Goal: Task Accomplishment & Management: Complete application form

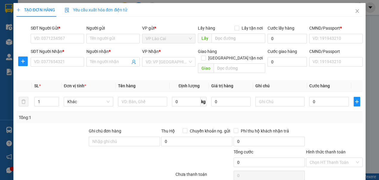
scroll to position [38, 0]
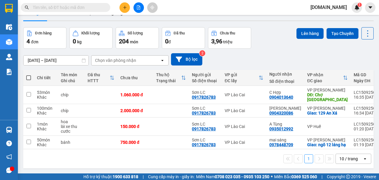
scroll to position [27, 0]
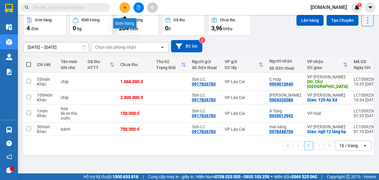
click at [125, 9] on icon "plus" at bounding box center [125, 7] width 4 height 4
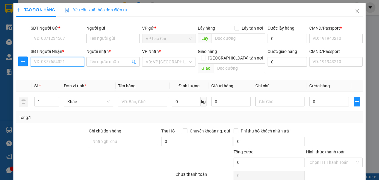
click at [63, 62] on input "SĐT Người Nhận *" at bounding box center [57, 62] width 53 height 10
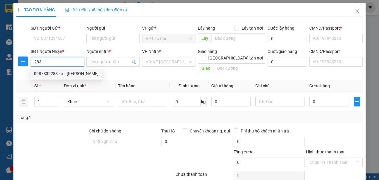
click at [53, 71] on div "0987832283 - mr [PERSON_NAME]" at bounding box center [66, 73] width 65 height 7
type input "0987832283"
type input "mr [PERSON_NAME]"
checkbox input "true"
type input "la phù"
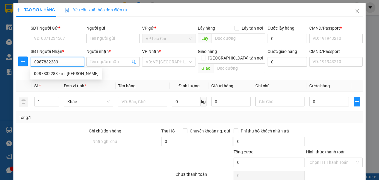
type input "123456789"
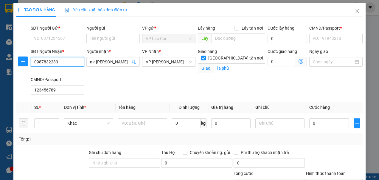
type input "0987832283"
click at [63, 37] on input "SĐT Người Gửi *" at bounding box center [57, 39] width 53 height 10
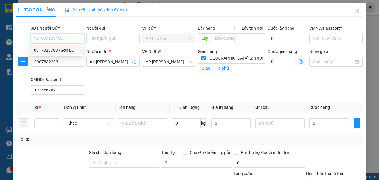
click at [58, 48] on div "0917826783 - Sơn LC" at bounding box center [57, 50] width 46 height 7
type input "0917826783"
type input "Sơn LC"
type input "123456789"
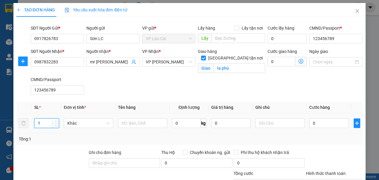
drag, startPoint x: 45, startPoint y: 122, endPoint x: 38, endPoint y: 123, distance: 7.8
click at [38, 123] on input "1" at bounding box center [47, 122] width 24 height 9
type input "225"
click at [135, 123] on input "text" at bounding box center [142, 123] width 49 height 10
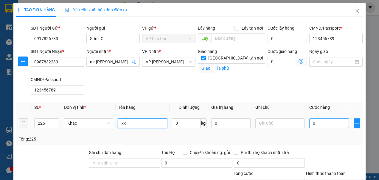
type input "xx"
click at [321, 124] on input "0" at bounding box center [329, 123] width 39 height 10
type input "2"
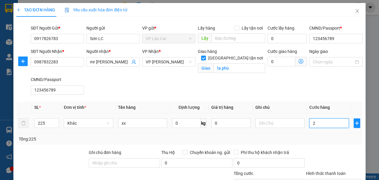
type input "27"
type input "272"
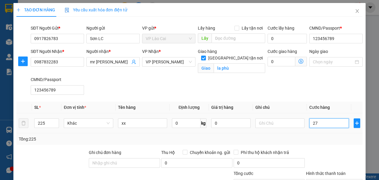
type input "272"
type input "2.725"
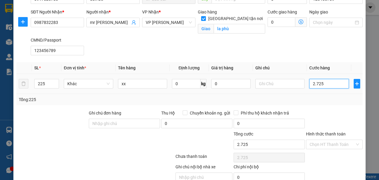
scroll to position [66, 0]
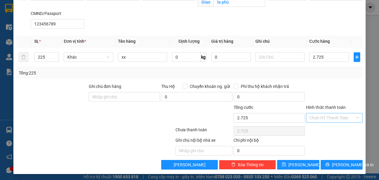
click at [320, 116] on input "Hình thức thanh toán" at bounding box center [332, 117] width 45 height 9
type input "2.725.000"
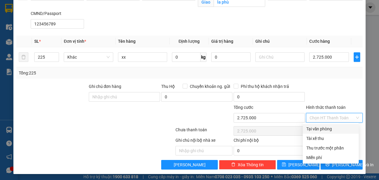
click at [319, 127] on div "Tại văn phòng" at bounding box center [331, 128] width 49 height 7
type input "0"
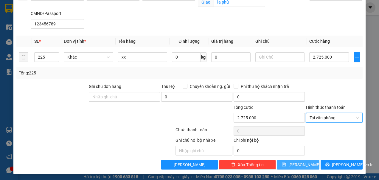
click at [306, 162] on button "[PERSON_NAME]" at bounding box center [298, 165] width 42 height 10
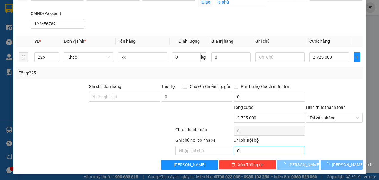
checkbox input "false"
type input "1"
type input "0"
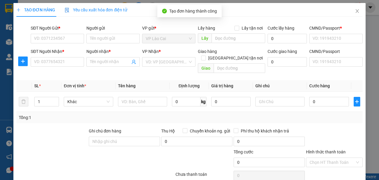
scroll to position [0, 0]
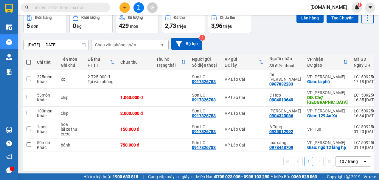
scroll to position [35, 0]
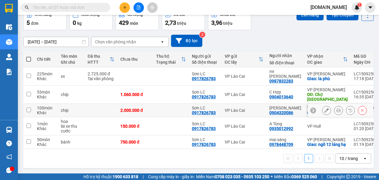
click at [30, 107] on input "checkbox" at bounding box center [29, 109] width 4 height 4
checkbox input "true"
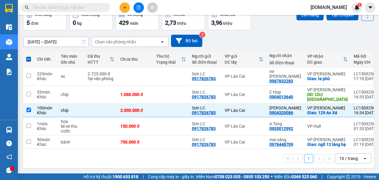
scroll to position [5, 0]
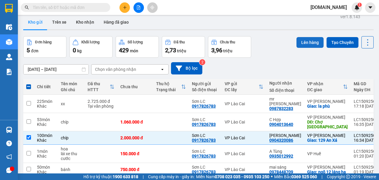
click at [303, 43] on button "Lên hàng" at bounding box center [310, 42] width 27 height 11
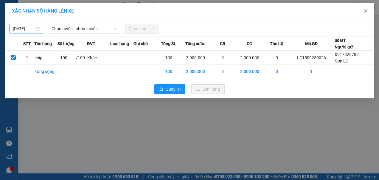
click at [26, 29] on body "Kết quả tìm kiếm ( 0 ) Bộ lọc No Data [DOMAIN_NAME] 1 Điều hành xe Kho hàng mới…" at bounding box center [189, 90] width 379 height 180
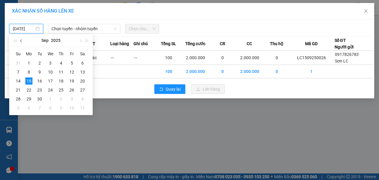
click at [21, 42] on span "button" at bounding box center [21, 40] width 3 height 3
click at [40, 89] on div "19" at bounding box center [39, 89] width 7 height 7
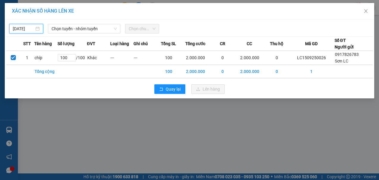
type input "[DATE]"
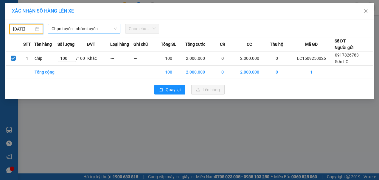
click at [90, 32] on span "Chọn tuyến - nhóm tuyến" at bounding box center [85, 28] width 66 height 9
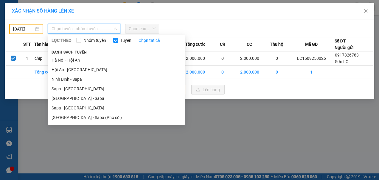
drag, startPoint x: 58, startPoint y: 107, endPoint x: 63, endPoint y: 100, distance: 9.0
click at [58, 107] on li "Sapa - [GEOGRAPHIC_DATA]" at bounding box center [116, 108] width 137 height 10
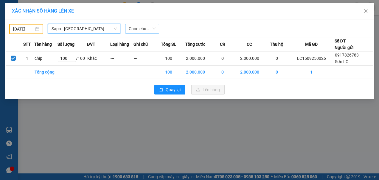
click at [138, 31] on span "Chọn chuyến" at bounding box center [142, 28] width 27 height 9
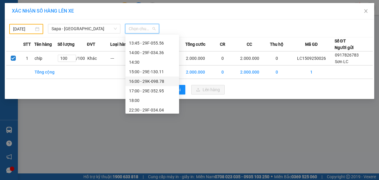
scroll to position [115, 0]
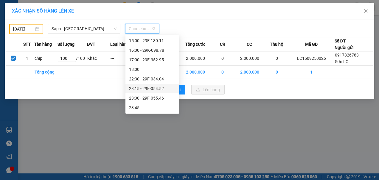
click at [148, 87] on div "23:15 - 29F-054.52" at bounding box center [152, 88] width 47 height 7
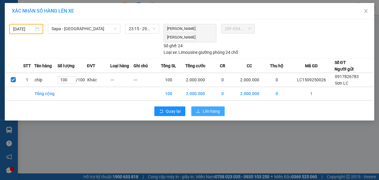
click at [210, 110] on span "Lên hàng" at bounding box center [211, 111] width 17 height 7
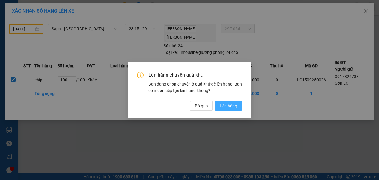
click at [235, 106] on span "Lên hàng" at bounding box center [228, 105] width 17 height 7
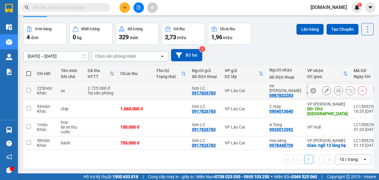
scroll to position [27, 0]
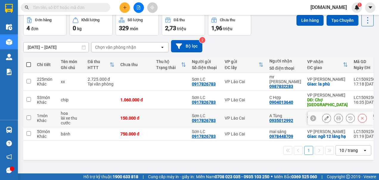
click at [30, 115] on input "checkbox" at bounding box center [29, 117] width 4 height 4
checkbox input "true"
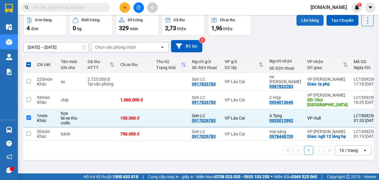
click at [299, 20] on button "Lên hàng" at bounding box center [310, 20] width 27 height 11
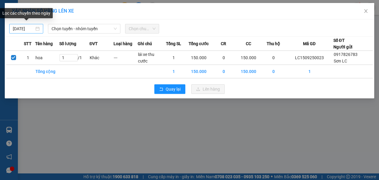
click at [28, 29] on body "Kết quả tìm kiếm ( 0 ) Bộ lọc No Data [DOMAIN_NAME] 1 Điều hành xe Kho hàng mới…" at bounding box center [189, 90] width 379 height 180
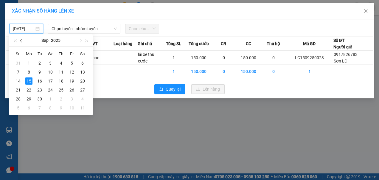
click at [23, 41] on button "button" at bounding box center [21, 40] width 7 height 12
click at [40, 91] on div "19" at bounding box center [39, 89] width 7 height 7
type input "[DATE]"
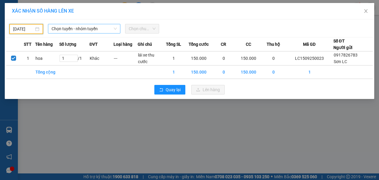
click at [94, 29] on span "Chọn tuyến - nhóm tuyến" at bounding box center [85, 28] width 66 height 9
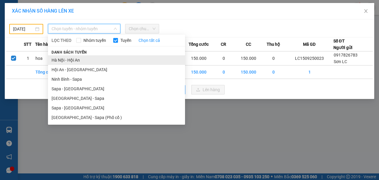
click at [69, 61] on li "Hà Nội - Hội An" at bounding box center [116, 60] width 137 height 10
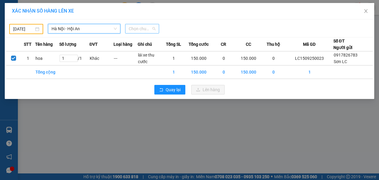
click at [155, 29] on span "Chọn chuyến" at bounding box center [142, 28] width 27 height 9
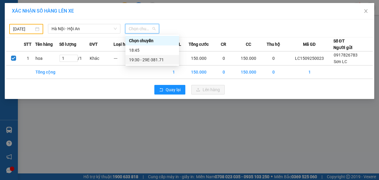
click at [144, 60] on div "19:30 - 29E-381.71" at bounding box center [152, 59] width 47 height 7
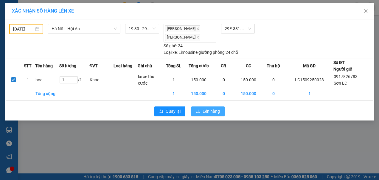
click at [209, 110] on span "Lên hàng" at bounding box center [211, 111] width 17 height 7
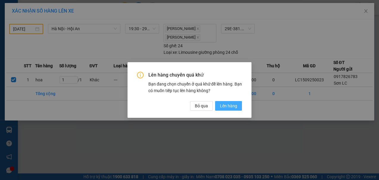
click at [230, 104] on span "Lên hàng" at bounding box center [228, 105] width 17 height 7
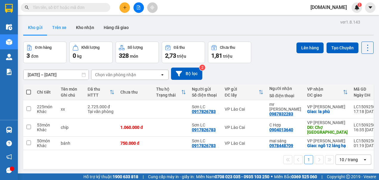
click at [58, 27] on button "Trên xe" at bounding box center [59, 27] width 24 height 14
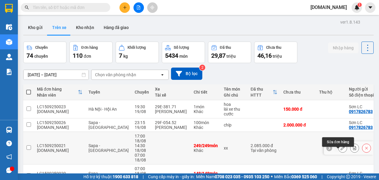
click at [341, 150] on icon at bounding box center [343, 148] width 4 height 4
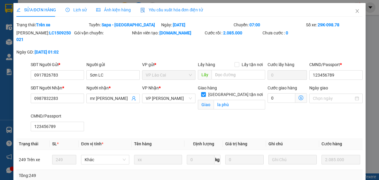
type input "0917826783"
type input "Sơn LC"
type input "123456789"
type input "0987832283"
type input "mr [PERSON_NAME]"
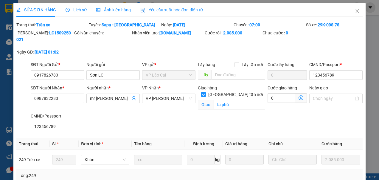
checkbox input "true"
type input "la phù"
type input "123456789"
type input "2.085.000"
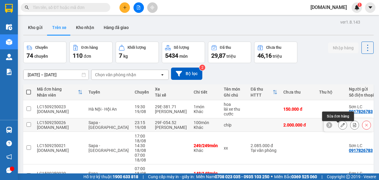
click at [341, 127] on icon at bounding box center [343, 125] width 4 height 4
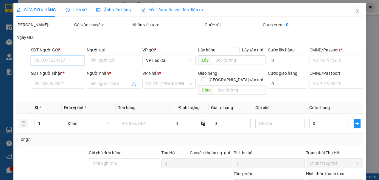
type input "0917826783"
type input "Sơn LC"
type input "123456789"
type input "0904320086"
type input "Bảo Anh"
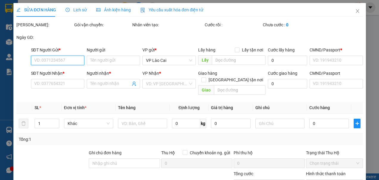
checkbox input "true"
type input "129 An Xá"
type input "123456789"
type input "2.000.000"
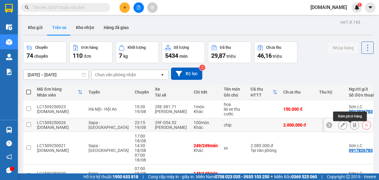
click at [354, 126] on icon at bounding box center [355, 125] width 3 height 4
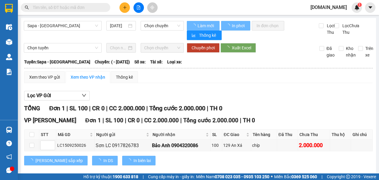
type input "[DATE]"
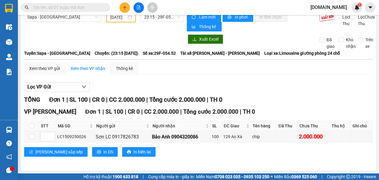
scroll to position [10, 0]
click at [214, 136] on div "100" at bounding box center [216, 136] width 9 height 7
click at [214, 126] on th "SL" at bounding box center [216, 126] width 11 height 10
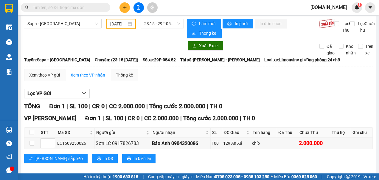
scroll to position [0, 0]
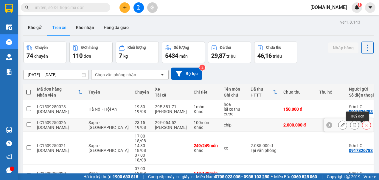
click at [365, 126] on icon at bounding box center [367, 125] width 4 height 4
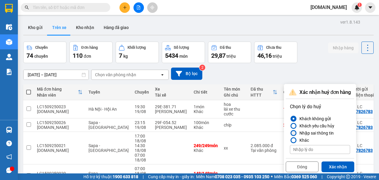
click at [295, 132] on div at bounding box center [294, 133] width 4 height 4
click at [290, 133] on input "Nhập sai thông tin" at bounding box center [290, 133] width 0 height 0
click at [337, 164] on button "Xác nhận" at bounding box center [338, 166] width 33 height 11
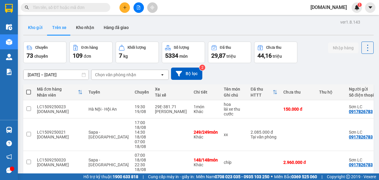
click at [37, 27] on button "Kho gửi" at bounding box center [35, 27] width 24 height 14
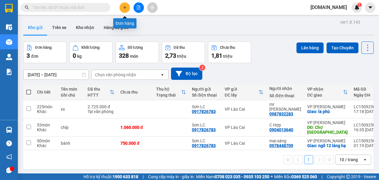
click at [124, 7] on icon "plus" at bounding box center [124, 7] width 3 height 0
click at [125, 7] on icon "plus" at bounding box center [124, 7] width 3 height 0
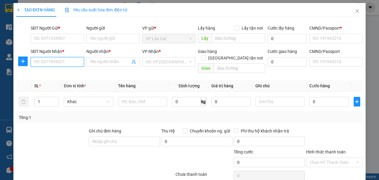
click at [65, 61] on input "SĐT Người Nhận *" at bounding box center [57, 62] width 53 height 10
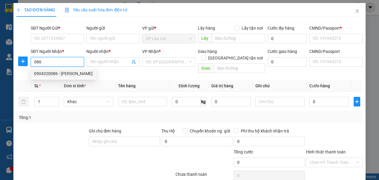
click at [53, 74] on div "0904320086 - Bảo Anh" at bounding box center [63, 73] width 59 height 7
type input "0904320086"
type input "Bảo Anh"
checkbox input "true"
type input "129 An Xá"
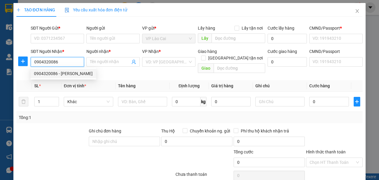
type input "123456789"
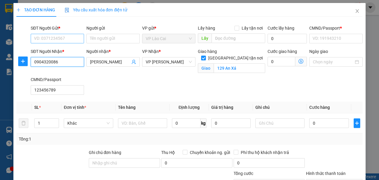
type input "0904320086"
click at [64, 38] on input "SĐT Người Gửi *" at bounding box center [57, 39] width 53 height 10
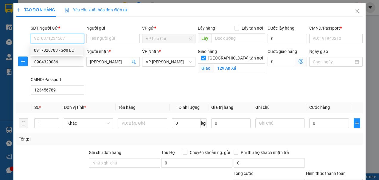
click at [61, 49] on div "0917826783 - Sơn LC" at bounding box center [57, 50] width 46 height 7
type input "0917826783"
type input "Sơn LC"
type input "123456789"
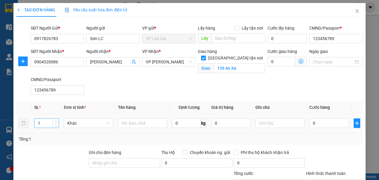
click at [44, 124] on input "1" at bounding box center [47, 122] width 24 height 9
type input "100"
click at [128, 122] on input "text" at bounding box center [142, 123] width 49 height 10
type input "kẹo chíp"
click at [312, 123] on input "0" at bounding box center [329, 123] width 39 height 10
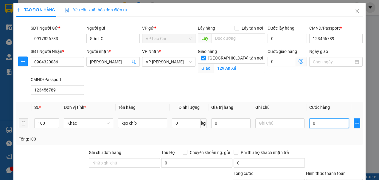
type input "2"
type input "20"
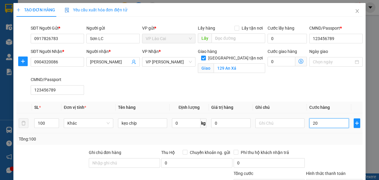
type input "20"
type input "200"
type input "2.000"
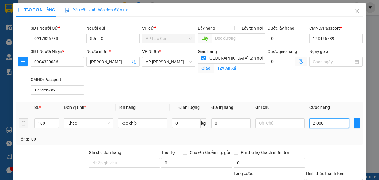
type input "2.000"
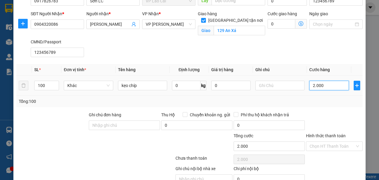
scroll to position [66, 0]
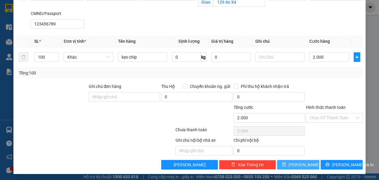
click at [294, 160] on button "[PERSON_NAME]" at bounding box center [298, 165] width 42 height 10
type input "2.000.000"
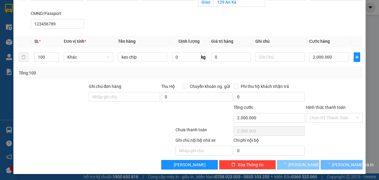
checkbox input "false"
type input "1"
type input "0"
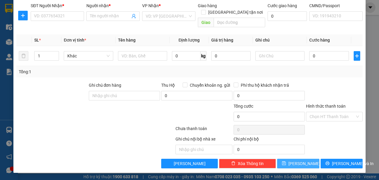
scroll to position [38, 0]
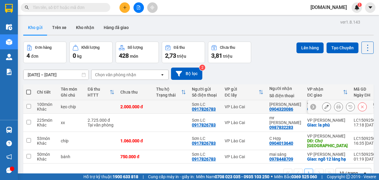
drag, startPoint x: 30, startPoint y: 105, endPoint x: 39, endPoint y: 103, distance: 9.8
click at [30, 105] on input "checkbox" at bounding box center [29, 106] width 4 height 4
checkbox input "true"
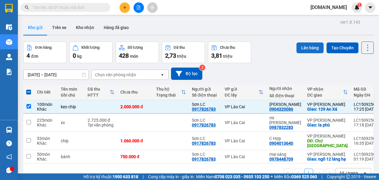
click at [301, 47] on button "Lên hàng" at bounding box center [310, 47] width 27 height 11
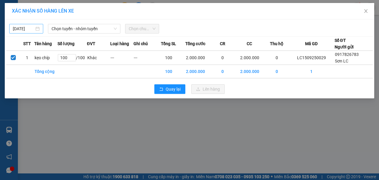
click at [40, 27] on div "[DATE]" at bounding box center [26, 29] width 34 height 10
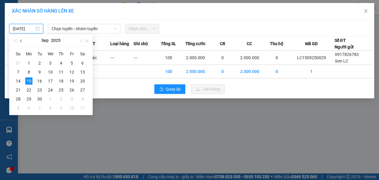
click at [23, 41] on span "button" at bounding box center [21, 40] width 3 height 3
click at [38, 90] on div "19" at bounding box center [39, 89] width 7 height 7
type input "[DATE]"
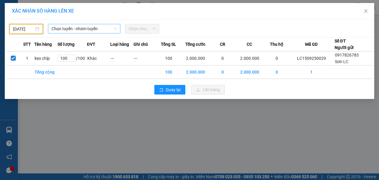
click at [112, 29] on span "Chọn tuyến - nhóm tuyến" at bounding box center [85, 28] width 66 height 9
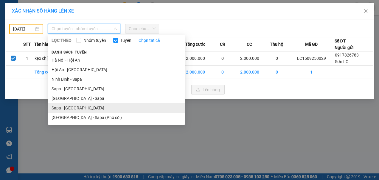
drag, startPoint x: 64, startPoint y: 106, endPoint x: 76, endPoint y: 84, distance: 25.0
click at [64, 105] on li "Sapa - [GEOGRAPHIC_DATA]" at bounding box center [116, 108] width 137 height 10
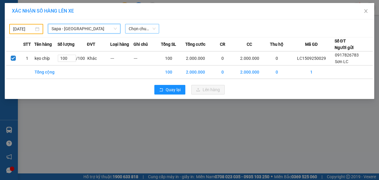
click at [155, 29] on span "Chọn chuyến" at bounding box center [142, 28] width 27 height 9
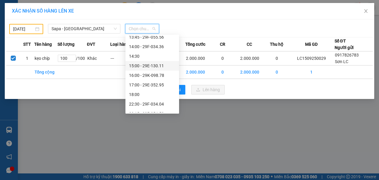
scroll to position [115, 0]
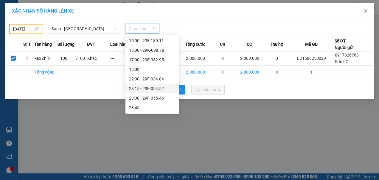
click at [150, 87] on div "23:15 - 29F-054.52" at bounding box center [152, 88] width 47 height 7
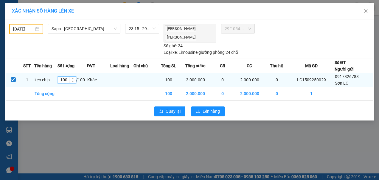
drag, startPoint x: 70, startPoint y: 77, endPoint x: 61, endPoint y: 82, distance: 9.7
click at [61, 82] on td "100 / 100" at bounding box center [73, 79] width 30 height 14
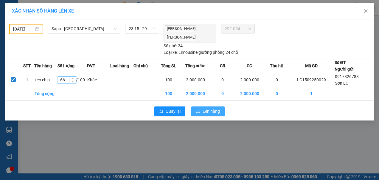
type input "66"
click at [210, 108] on span "Lên hàng" at bounding box center [211, 111] width 17 height 7
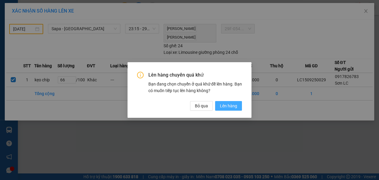
click at [225, 105] on span "Lên hàng" at bounding box center [228, 105] width 17 height 7
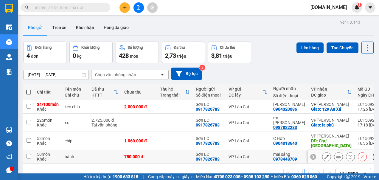
click at [29, 158] on input "checkbox" at bounding box center [29, 156] width 4 height 4
checkbox input "true"
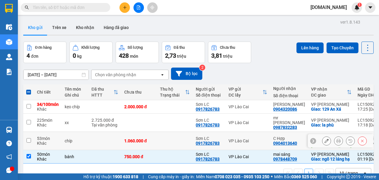
click at [30, 140] on input "checkbox" at bounding box center [29, 140] width 4 height 4
checkbox input "true"
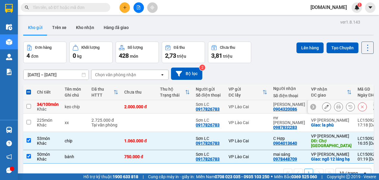
click at [27, 108] on input "checkbox" at bounding box center [29, 106] width 4 height 4
checkbox input "true"
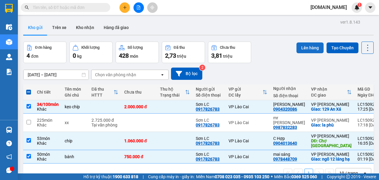
click at [305, 47] on button "Lên hàng" at bounding box center [310, 47] width 27 height 11
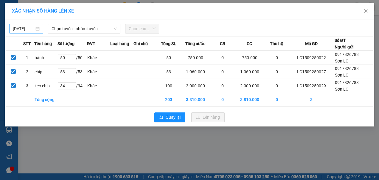
click at [32, 27] on body "Kết quả tìm kiếm ( 0 ) Bộ lọc No Data [DOMAIN_NAME] 1 Điều hành xe Kho hàng mới…" at bounding box center [189, 90] width 379 height 180
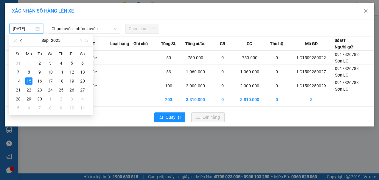
click at [22, 41] on span "button" at bounding box center [21, 40] width 3 height 3
click at [40, 90] on div "19" at bounding box center [39, 89] width 7 height 7
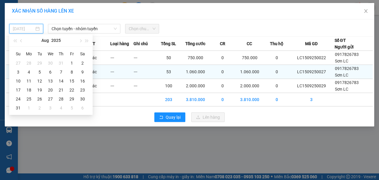
type input "[DATE]"
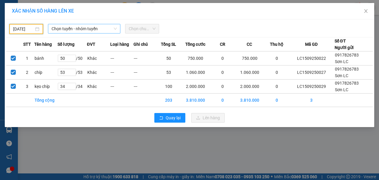
click at [70, 29] on span "Chọn tuyến - nhóm tuyến" at bounding box center [85, 28] width 66 height 9
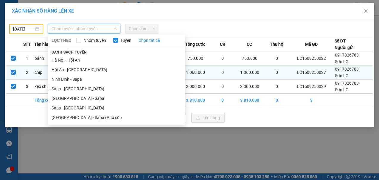
drag, startPoint x: 62, startPoint y: 106, endPoint x: 103, endPoint y: 66, distance: 57.4
click at [63, 106] on li "Sapa - [GEOGRAPHIC_DATA]" at bounding box center [116, 108] width 137 height 10
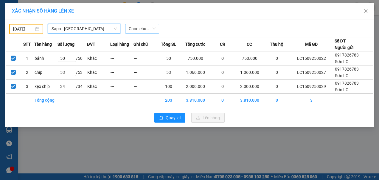
click at [155, 28] on span "Chọn chuyến" at bounding box center [142, 28] width 27 height 9
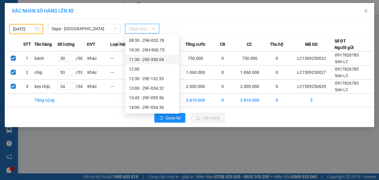
scroll to position [60, 0]
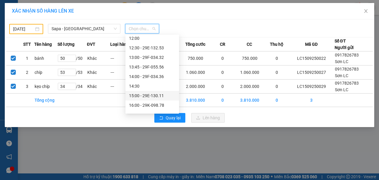
click at [151, 95] on div "15:00 - 29E-130.11" at bounding box center [152, 95] width 47 height 7
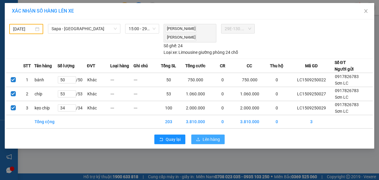
click at [208, 136] on span "Lên hàng" at bounding box center [211, 139] width 17 height 7
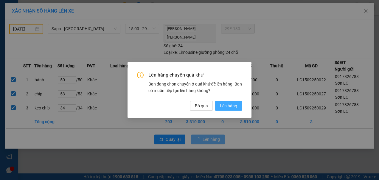
click at [224, 107] on span "Lên hàng" at bounding box center [228, 105] width 17 height 7
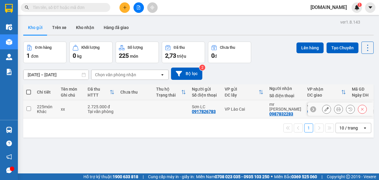
click at [30, 106] on input "checkbox" at bounding box center [29, 108] width 4 height 4
checkbox input "true"
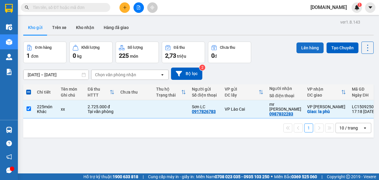
click at [306, 48] on button "Lên hàng" at bounding box center [310, 47] width 27 height 11
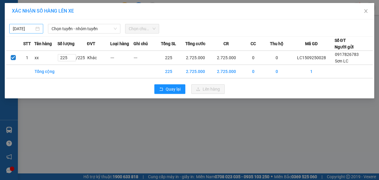
click at [30, 28] on body "Kết quả tìm kiếm ( 0 ) Bộ lọc No Data [DOMAIN_NAME] 1 Điều hành xe Kho hàng mới…" at bounding box center [189, 90] width 379 height 180
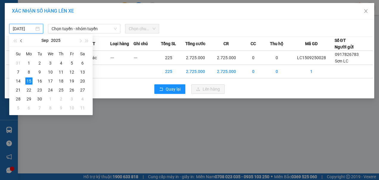
click at [20, 39] on button "button" at bounding box center [21, 40] width 7 height 12
click at [42, 88] on div "19" at bounding box center [39, 89] width 7 height 7
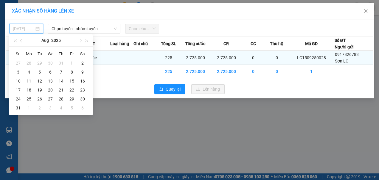
type input "[DATE]"
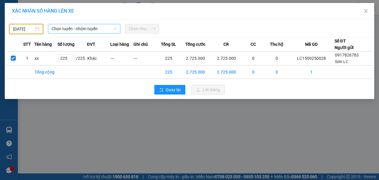
click at [90, 29] on span "Chọn tuyến - nhóm tuyến" at bounding box center [85, 28] width 66 height 9
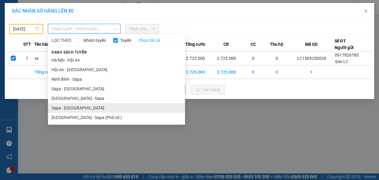
click at [67, 107] on li "Sapa - [GEOGRAPHIC_DATA]" at bounding box center [116, 108] width 137 height 10
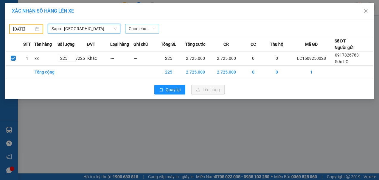
click at [142, 29] on span "Chọn chuyến" at bounding box center [142, 28] width 27 height 9
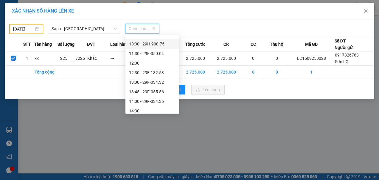
scroll to position [115, 0]
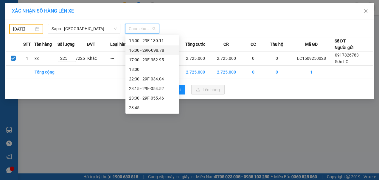
click at [156, 50] on div "16:00 - 29K-098.78" at bounding box center [152, 50] width 47 height 7
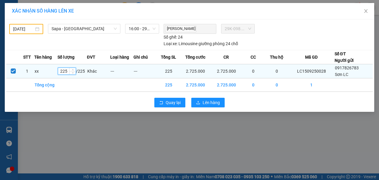
drag, startPoint x: 69, startPoint y: 70, endPoint x: 61, endPoint y: 70, distance: 7.8
click at [61, 70] on input "225" at bounding box center [67, 71] width 18 height 7
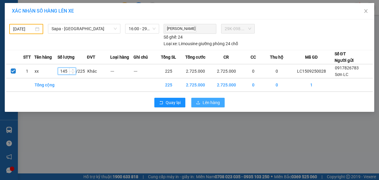
type input "145"
click at [217, 102] on span "Lên hàng" at bounding box center [211, 102] width 17 height 7
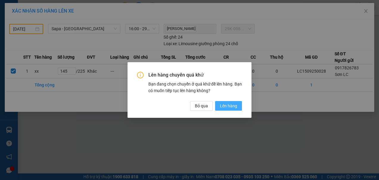
click at [227, 106] on span "Lên hàng" at bounding box center [228, 105] width 17 height 7
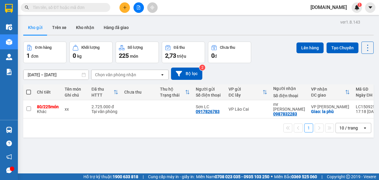
click at [125, 8] on icon "plus" at bounding box center [125, 7] width 4 height 4
click at [62, 28] on button "Trên xe" at bounding box center [59, 27] width 24 height 14
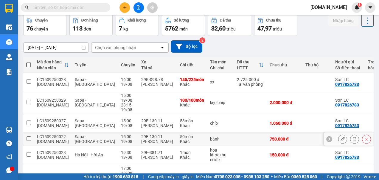
scroll to position [60, 0]
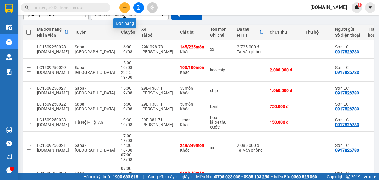
click at [122, 7] on button at bounding box center [125, 7] width 10 height 10
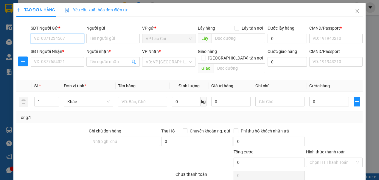
click at [69, 39] on input "SĐT Người Gửi *" at bounding box center [57, 39] width 53 height 10
click at [60, 50] on div "0917826783 - Sơn LC" at bounding box center [57, 50] width 46 height 7
type input "0917826783"
type input "Sơn LC"
type input "123456789"
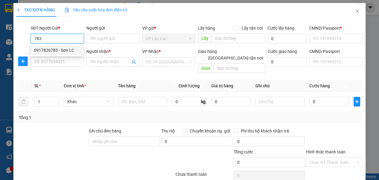
type input "123456789"
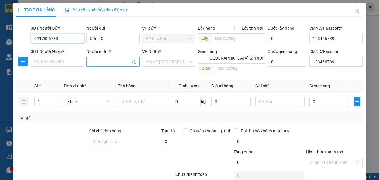
type input "0917826783"
click at [112, 61] on input "Người nhận *" at bounding box center [110, 61] width 40 height 7
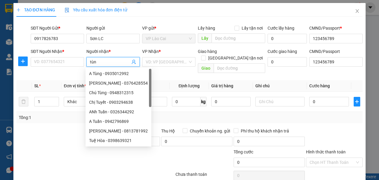
type input "tùng"
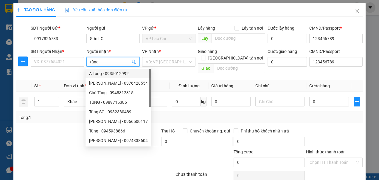
click at [108, 74] on div "A Tùng - 0935012992" at bounding box center [118, 73] width 59 height 7
type input "0935012992"
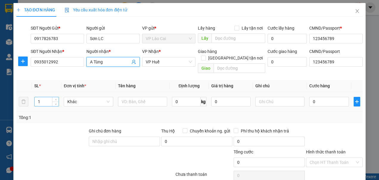
type input "A Tùng"
drag, startPoint x: 45, startPoint y: 95, endPoint x: 35, endPoint y: 98, distance: 10.4
click at [35, 97] on input "1" at bounding box center [47, 101] width 24 height 9
type input "3"
click at [143, 97] on input "text" at bounding box center [142, 102] width 49 height 10
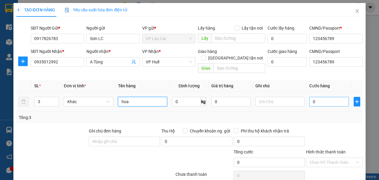
type input "hoa"
click at [317, 97] on input "0" at bounding box center [329, 102] width 39 height 10
type input "3"
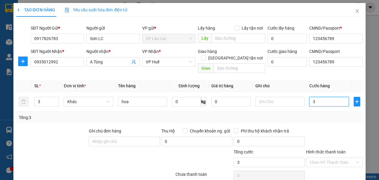
type input "35"
type input "350"
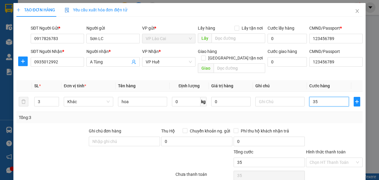
type input "350"
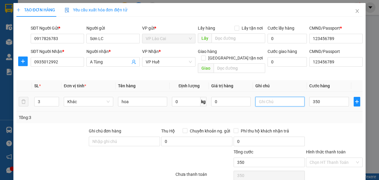
click at [270, 97] on input "text" at bounding box center [280, 102] width 49 height 10
type input "350.000"
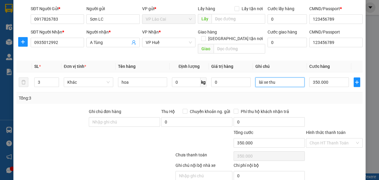
scroll to position [38, 0]
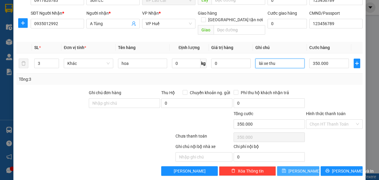
type input "lái xe thu"
click at [302, 166] on button "[PERSON_NAME]" at bounding box center [298, 171] width 42 height 10
type input "1"
type input "0"
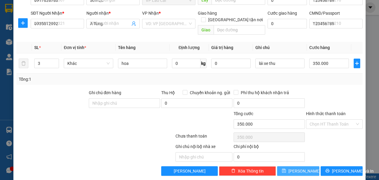
type input "0"
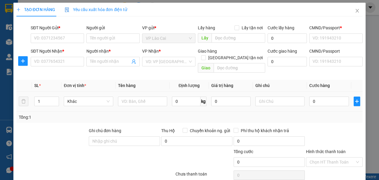
scroll to position [0, 0]
click at [54, 60] on input "SĐT Người Nhận *" at bounding box center [57, 62] width 53 height 10
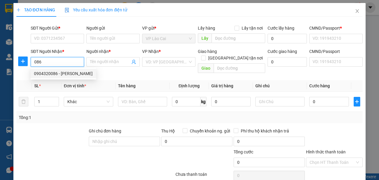
click at [55, 71] on div "0904320086 - Bảo Anh" at bounding box center [63, 73] width 59 height 7
type input "0904320086"
type input "Bảo Anh"
checkbox input "true"
type input "129 An Xá"
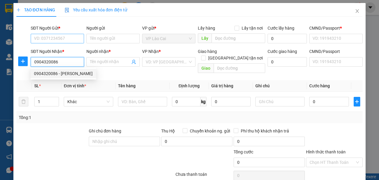
type input "123456789"
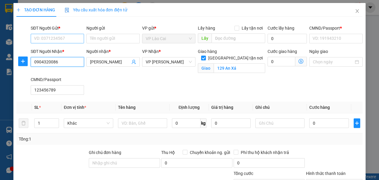
type input "0904320086"
click at [60, 39] on input "SĐT Người Gửi *" at bounding box center [57, 39] width 53 height 10
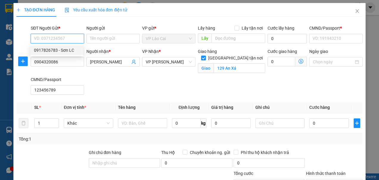
click at [57, 51] on div "0917826783 - Sơn LC" at bounding box center [57, 50] width 46 height 7
type input "0917826783"
type input "Sơn LC"
type input "123456789"
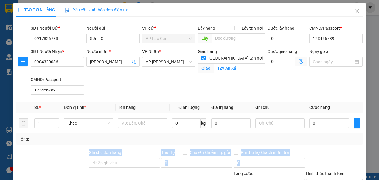
drag, startPoint x: 65, startPoint y: 161, endPoint x: 82, endPoint y: 174, distance: 20.8
click at [81, 174] on form "Ghi chú đơn hàng Thu Hộ Chuyển khoản ng. gửi 0 Phí thu hộ khách nhận trả 0 Tổng…" at bounding box center [189, 170] width 347 height 42
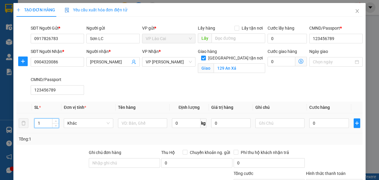
drag, startPoint x: 47, startPoint y: 124, endPoint x: 36, endPoint y: 124, distance: 11.1
click at [36, 124] on input "1" at bounding box center [47, 122] width 24 height 9
type input "76"
click at [129, 123] on input "text" at bounding box center [142, 123] width 49 height 10
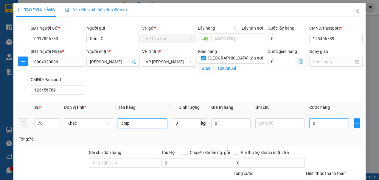
type input "chíp"
click at [311, 124] on input "0" at bounding box center [329, 123] width 39 height 10
type input "1"
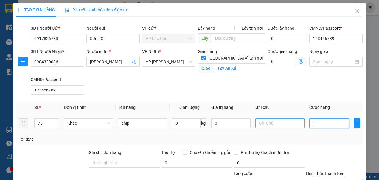
type input "15"
type input "152"
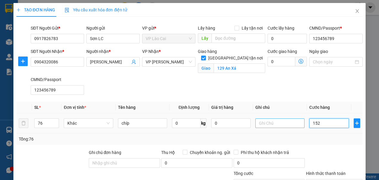
type input "152"
type input "1.520"
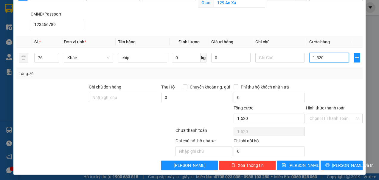
scroll to position [66, 0]
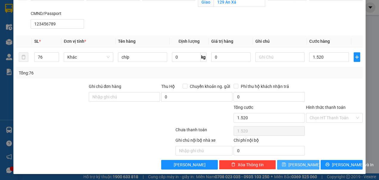
click at [294, 163] on button "[PERSON_NAME]" at bounding box center [298, 165] width 42 height 10
type input "1.520.000"
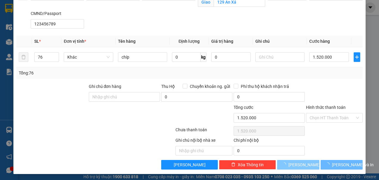
checkbox input "false"
type input "1"
type input "0"
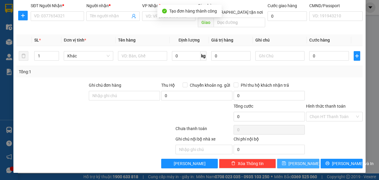
scroll to position [38, 0]
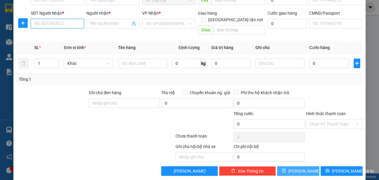
click at [72, 23] on input "SĐT Người Nhận *" at bounding box center [57, 24] width 53 height 10
click at [56, 34] on div "0987832283 - mr [PERSON_NAME]" at bounding box center [66, 35] width 65 height 7
type input "0987832283"
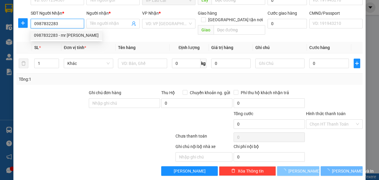
type input "mr [PERSON_NAME]"
checkbox input "true"
type input "la phù"
type input "123456789"
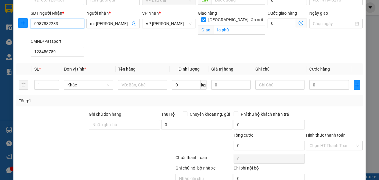
type input "0987832283"
click at [61, 1] on input "SĐT Người Gửi *" at bounding box center [57, 1] width 53 height 10
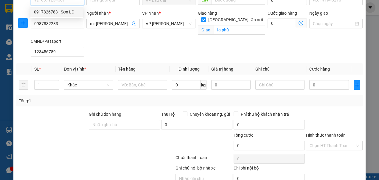
click at [58, 10] on div "0917826783 - Sơn LC" at bounding box center [57, 12] width 46 height 7
type input "0917826783"
type input "Sơn LC"
type input "123456789"
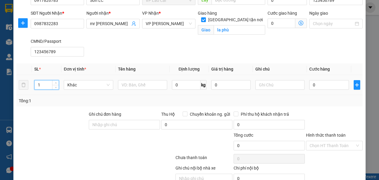
drag, startPoint x: 41, startPoint y: 84, endPoint x: 35, endPoint y: 85, distance: 5.9
click at [36, 85] on input "1" at bounding box center [47, 84] width 24 height 9
type input "65"
click at [134, 85] on input "text" at bounding box center [142, 85] width 49 height 10
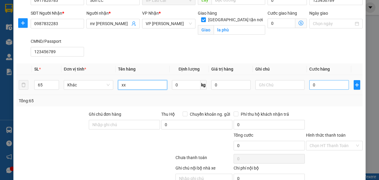
type input "xx"
click at [314, 84] on input "0" at bounding box center [329, 85] width 39 height 10
type input "7"
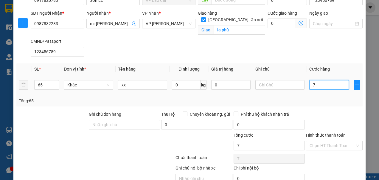
type input "77"
click at [324, 144] on input "Hình thức thanh toán" at bounding box center [332, 145] width 45 height 9
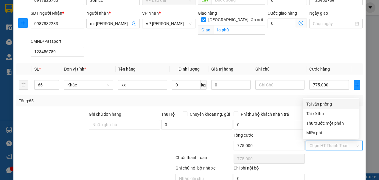
click at [323, 104] on div "Tại văn phòng" at bounding box center [331, 104] width 49 height 7
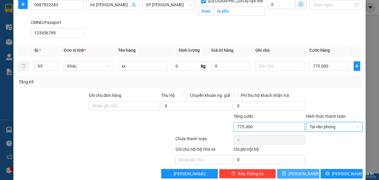
scroll to position [66, 0]
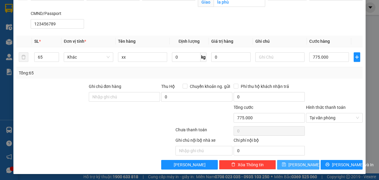
click at [293, 163] on button "[PERSON_NAME]" at bounding box center [298, 165] width 42 height 10
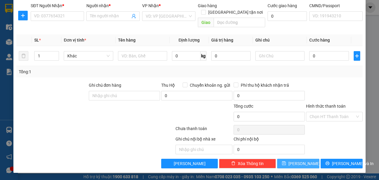
scroll to position [38, 0]
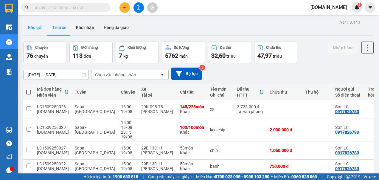
drag, startPoint x: 35, startPoint y: 26, endPoint x: 38, endPoint y: 27, distance: 3.3
click at [35, 26] on button "Kho gửi" at bounding box center [35, 27] width 24 height 14
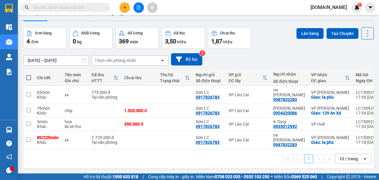
scroll to position [27, 0]
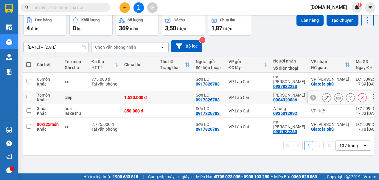
click at [27, 95] on input "checkbox" at bounding box center [29, 97] width 4 height 4
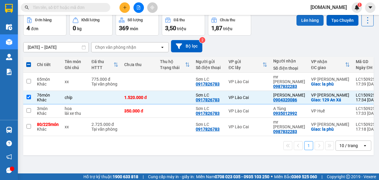
click at [305, 20] on button "Lên hàng" at bounding box center [310, 20] width 27 height 11
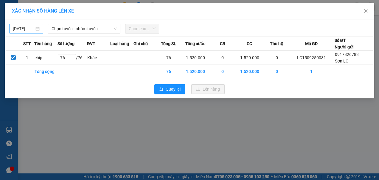
click at [36, 28] on div "[DATE]" at bounding box center [26, 28] width 27 height 7
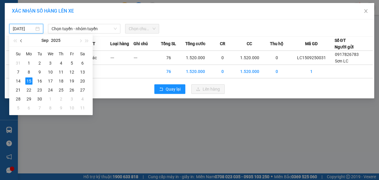
click at [21, 39] on button "button" at bounding box center [21, 40] width 7 height 12
click at [51, 90] on div "20" at bounding box center [50, 89] width 7 height 7
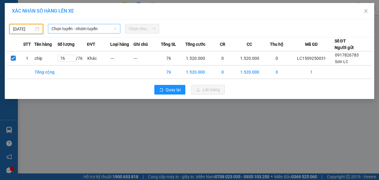
click at [93, 29] on span "Chọn tuyến - nhóm tuyến" at bounding box center [85, 28] width 66 height 9
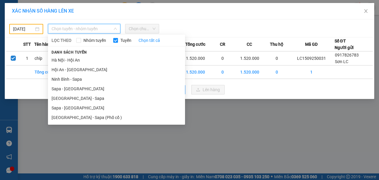
drag, startPoint x: 63, startPoint y: 107, endPoint x: 84, endPoint y: 85, distance: 30.0
click at [64, 106] on li "Sapa - [GEOGRAPHIC_DATA]" at bounding box center [116, 108] width 137 height 10
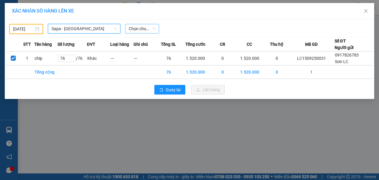
click at [140, 31] on span "Chọn chuyến" at bounding box center [142, 28] width 27 height 9
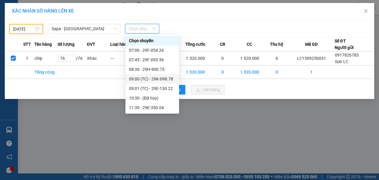
click at [141, 79] on div "09:00 (TC) - 29K-098.78" at bounding box center [152, 78] width 47 height 7
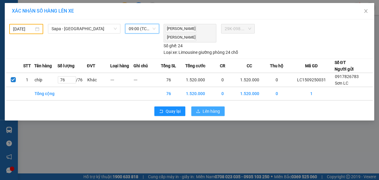
click at [202, 110] on button "Lên hàng" at bounding box center [208, 111] width 33 height 10
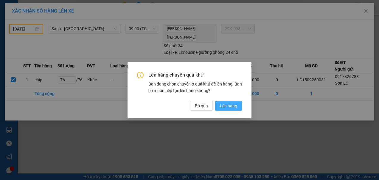
click at [221, 107] on span "Lên hàng" at bounding box center [228, 105] width 17 height 7
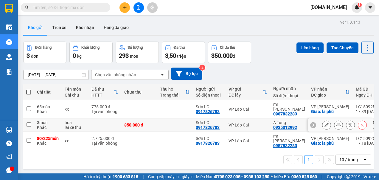
click at [29, 122] on input "checkbox" at bounding box center [29, 124] width 4 height 4
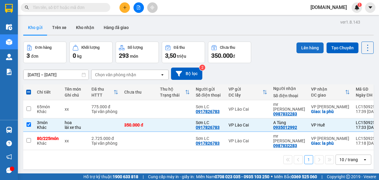
click at [301, 49] on button "Lên hàng" at bounding box center [310, 47] width 27 height 11
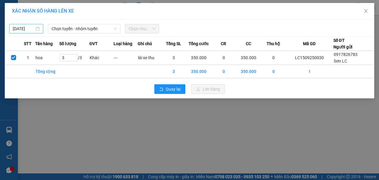
click at [29, 29] on body "Kết quả tìm kiếm ( 0 ) Bộ lọc No Data [DOMAIN_NAME] 1 Điều hành xe Kho hàng mới…" at bounding box center [189, 90] width 379 height 180
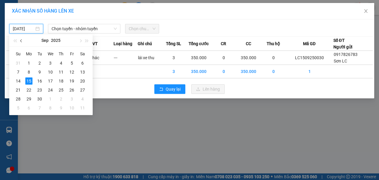
drag, startPoint x: 21, startPoint y: 41, endPoint x: 23, endPoint y: 44, distance: 3.5
click at [21, 42] on span "button" at bounding box center [21, 40] width 3 height 3
click at [50, 90] on div "20" at bounding box center [50, 89] width 7 height 7
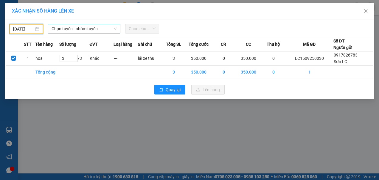
click at [101, 29] on span "Chọn tuyến - nhóm tuyến" at bounding box center [85, 28] width 66 height 9
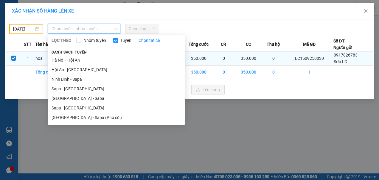
drag, startPoint x: 65, startPoint y: 70, endPoint x: 99, endPoint y: 55, distance: 37.3
click at [64, 70] on li "Hội An - [GEOGRAPHIC_DATA]" at bounding box center [116, 70] width 137 height 10
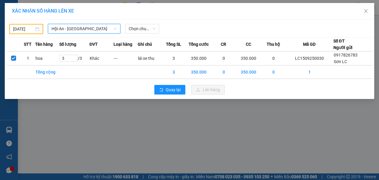
click at [110, 27] on span "Hội An - [GEOGRAPHIC_DATA]" at bounding box center [85, 28] width 66 height 9
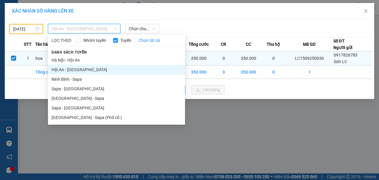
drag, startPoint x: 75, startPoint y: 61, endPoint x: 79, endPoint y: 57, distance: 5.3
click at [75, 61] on li "Hà Nội - Hội An" at bounding box center [116, 60] width 137 height 10
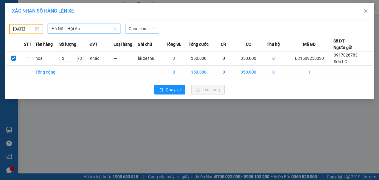
click at [134, 28] on span "Chọn chuyến" at bounding box center [142, 28] width 27 height 9
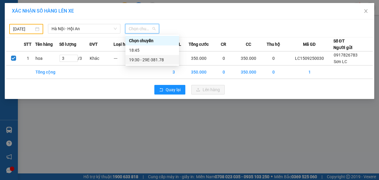
click at [141, 59] on div "19:30 - 29E-381.78" at bounding box center [152, 59] width 47 height 7
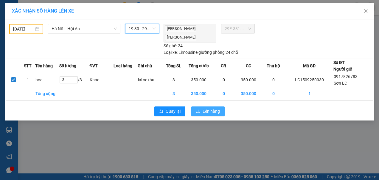
click at [205, 108] on span "Lên hàng" at bounding box center [211, 111] width 17 height 7
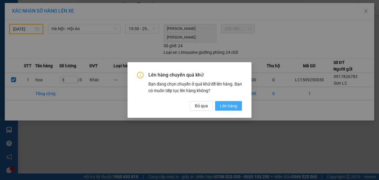
click at [233, 107] on span "Lên hàng" at bounding box center [228, 105] width 17 height 7
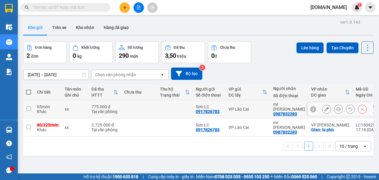
click at [30, 107] on input "checkbox" at bounding box center [29, 108] width 4 height 4
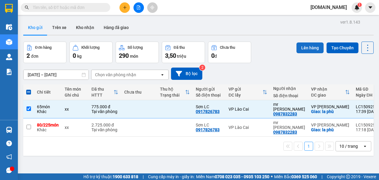
click at [303, 47] on button "Lên hàng" at bounding box center [310, 47] width 27 height 11
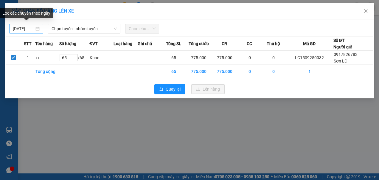
click at [35, 29] on div "[DATE]" at bounding box center [26, 28] width 27 height 7
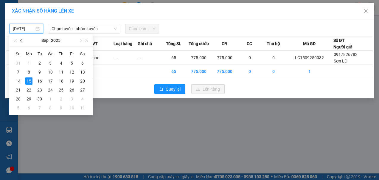
click at [21, 40] on span "button" at bounding box center [21, 40] width 3 height 3
click at [50, 91] on div "20" at bounding box center [50, 89] width 7 height 7
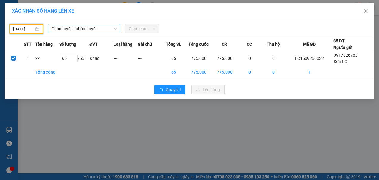
click at [103, 29] on span "Chọn tuyến - nhóm tuyến" at bounding box center [85, 28] width 66 height 9
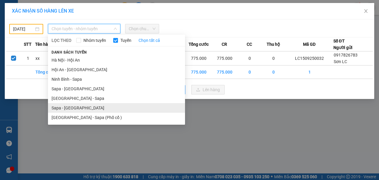
drag, startPoint x: 67, startPoint y: 108, endPoint x: 78, endPoint y: 91, distance: 20.2
click at [67, 108] on li "Sapa - [GEOGRAPHIC_DATA]" at bounding box center [116, 108] width 137 height 10
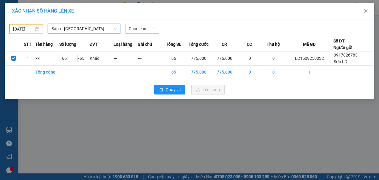
click at [151, 27] on span "Chọn chuyến" at bounding box center [142, 28] width 27 height 9
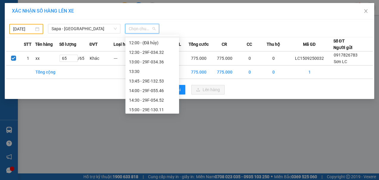
scroll to position [119, 0]
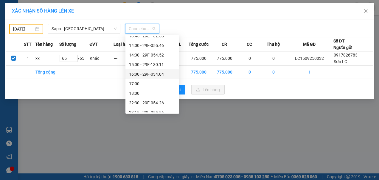
click at [147, 73] on div "16:00 - 29F-034.04" at bounding box center [152, 74] width 47 height 7
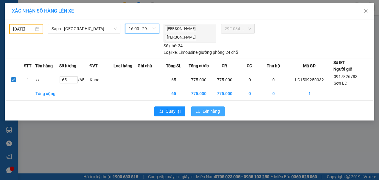
click at [210, 109] on span "Lên hàng" at bounding box center [211, 111] width 17 height 7
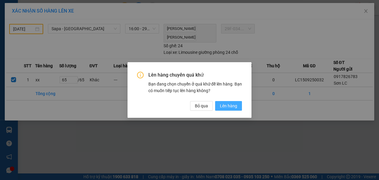
click at [226, 105] on span "Lên hàng" at bounding box center [228, 105] width 17 height 7
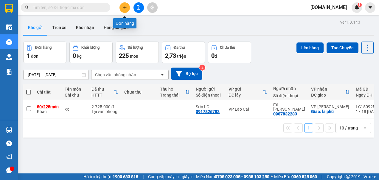
click at [125, 7] on icon "plus" at bounding box center [125, 7] width 4 height 4
click at [126, 5] on icon "plus" at bounding box center [125, 7] width 4 height 4
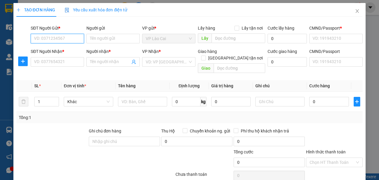
click at [75, 41] on input "SĐT Người Gửi *" at bounding box center [57, 39] width 53 height 10
click at [75, 50] on div "0917826783 - Sơn LC" at bounding box center [57, 50] width 46 height 7
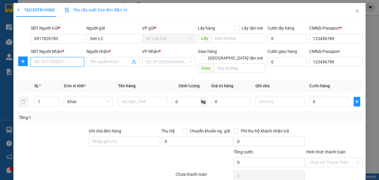
click at [69, 61] on input "SĐT Người Nhận *" at bounding box center [57, 62] width 53 height 10
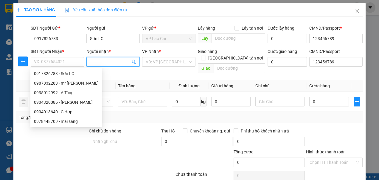
click at [104, 62] on input "Người nhận *" at bounding box center [110, 61] width 40 height 7
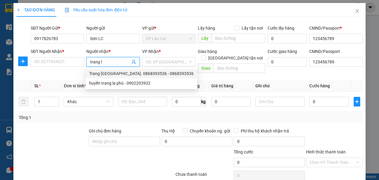
click at [105, 75] on div "Trang Long Biên. 0868393536 - 0868393536" at bounding box center [141, 73] width 105 height 7
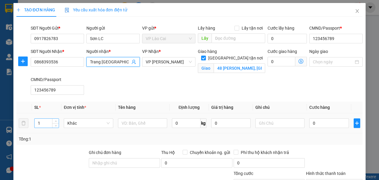
click at [45, 124] on input "1" at bounding box center [47, 122] width 24 height 9
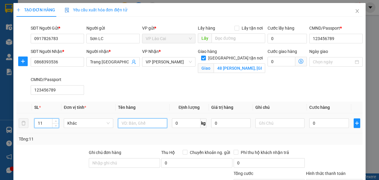
click at [146, 121] on input "text" at bounding box center [142, 123] width 49 height 10
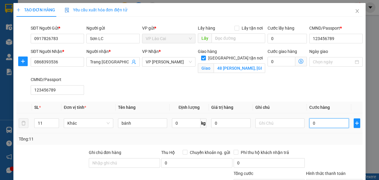
click at [319, 126] on input "0" at bounding box center [329, 123] width 39 height 10
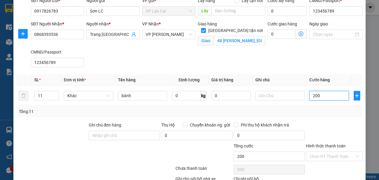
scroll to position [60, 0]
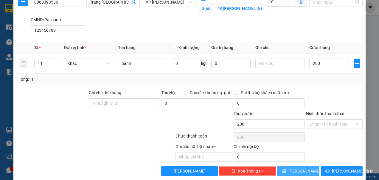
click at [286, 168] on icon "save" at bounding box center [284, 170] width 4 height 4
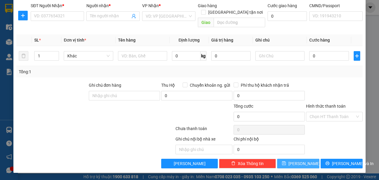
scroll to position [38, 0]
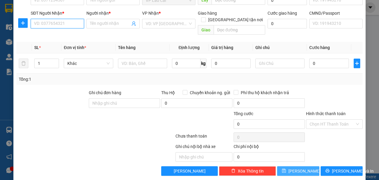
click at [71, 23] on input "SĐT Người Nhận *" at bounding box center [57, 24] width 53 height 10
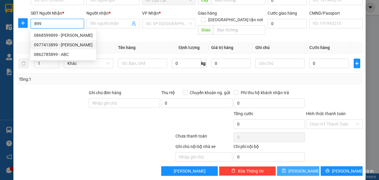
click at [54, 46] on div "0977413899 - Thành" at bounding box center [63, 44] width 59 height 7
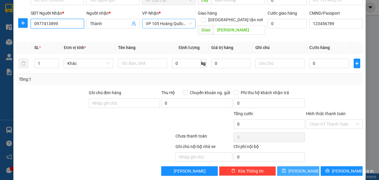
click at [188, 23] on span "VP 105 Hoàng Quốc Việt" at bounding box center [169, 23] width 46 height 9
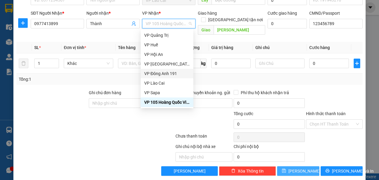
scroll to position [47, 0]
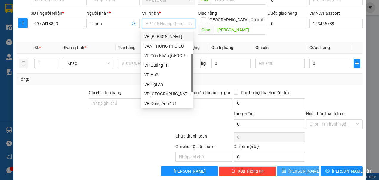
click at [156, 38] on div "VP [PERSON_NAME]" at bounding box center [167, 36] width 46 height 7
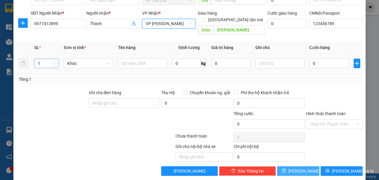
click at [44, 59] on input "1" at bounding box center [47, 63] width 24 height 9
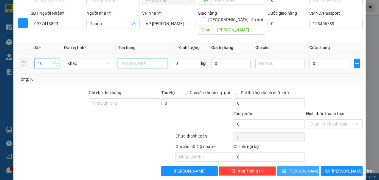
click at [131, 58] on input "text" at bounding box center [142, 63] width 49 height 10
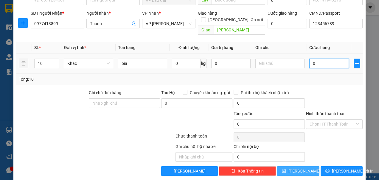
click at [315, 58] on input "0" at bounding box center [329, 63] width 39 height 10
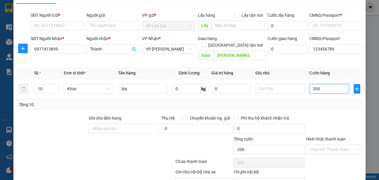
scroll to position [0, 0]
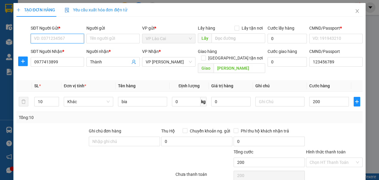
click at [64, 38] on input "SĐT Người Gửi *" at bounding box center [57, 39] width 53 height 10
click at [58, 49] on div "0917826783 - Sơn LC" at bounding box center [57, 50] width 46 height 7
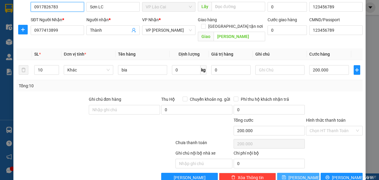
scroll to position [38, 0]
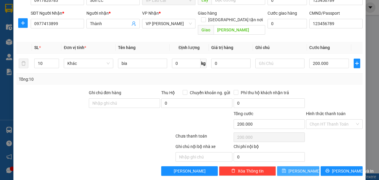
click at [287, 166] on button "[PERSON_NAME]" at bounding box center [298, 171] width 42 height 10
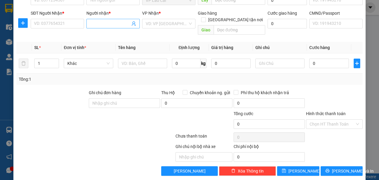
click at [116, 24] on input "Người nhận *" at bounding box center [110, 23] width 40 height 7
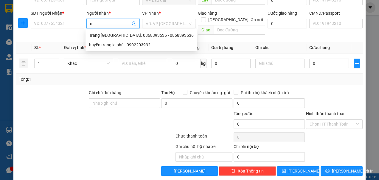
click at [113, 23] on input "n" at bounding box center [110, 23] width 40 height 7
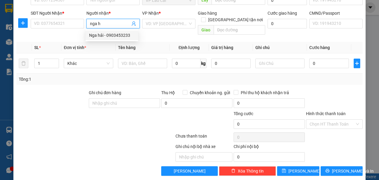
click at [110, 34] on div "Nga hải - 0903453233" at bounding box center [112, 35] width 46 height 7
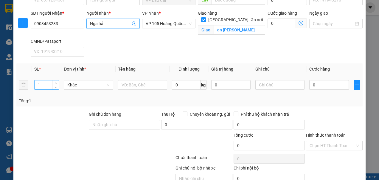
click at [44, 84] on input "1" at bounding box center [47, 84] width 24 height 9
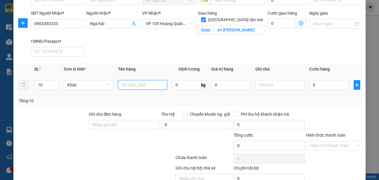
click at [134, 87] on input "text" at bounding box center [142, 85] width 49 height 10
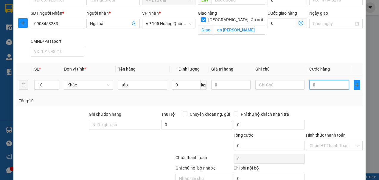
click at [315, 84] on input "0" at bounding box center [329, 85] width 39 height 10
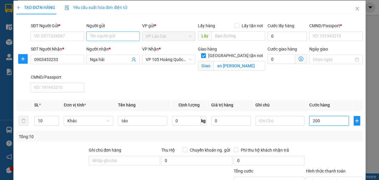
scroll to position [0, 0]
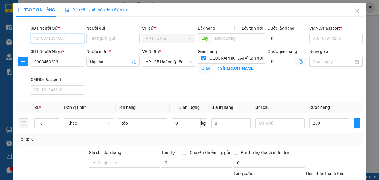
click at [56, 39] on input "SĐT Người Gửi *" at bounding box center [57, 39] width 53 height 10
click at [63, 50] on div "0917826783 - Sơn LC" at bounding box center [57, 50] width 46 height 7
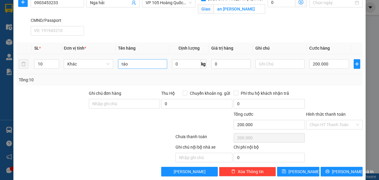
scroll to position [66, 0]
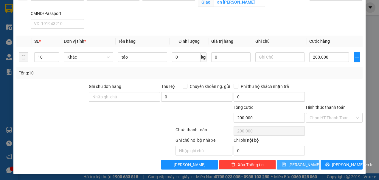
click at [286, 163] on icon "save" at bounding box center [284, 164] width 4 height 4
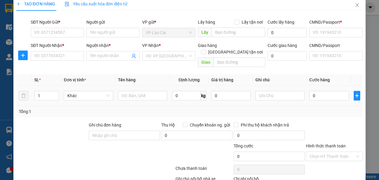
scroll to position [0, 0]
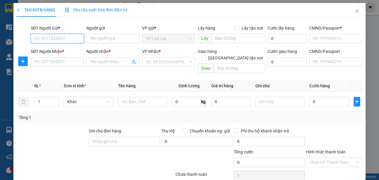
click at [71, 39] on input "SĐT Người Gửi *" at bounding box center [57, 39] width 53 height 10
click at [70, 50] on div "0917826783 - Sơn LC" at bounding box center [57, 50] width 46 height 7
click at [188, 60] on div "VD: VP [GEOGRAPHIC_DATA]" at bounding box center [168, 62] width 53 height 10
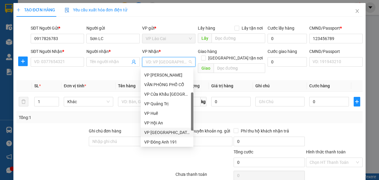
click at [165, 133] on div "VP Đà Nẵng" at bounding box center [167, 132] width 46 height 7
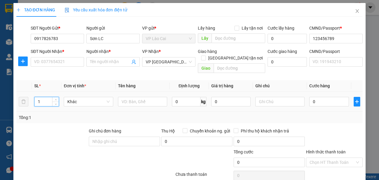
drag, startPoint x: 45, startPoint y: 94, endPoint x: 29, endPoint y: 95, distance: 15.6
click at [29, 95] on tr "1 Khác 0 kg 0 0" at bounding box center [189, 102] width 347 height 20
click at [132, 98] on input "text" at bounding box center [142, 102] width 49 height 10
click at [327, 97] on input "0" at bounding box center [329, 102] width 39 height 10
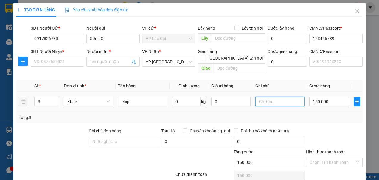
click at [270, 97] on input "text" at bounding box center [280, 102] width 49 height 10
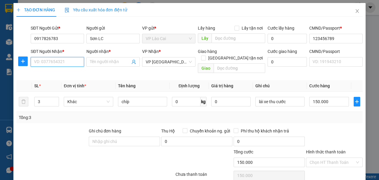
click at [61, 60] on input "SĐT Người Nhận *" at bounding box center [57, 62] width 53 height 10
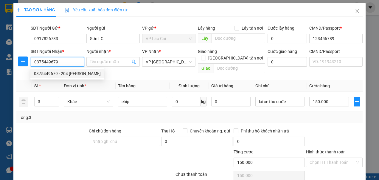
click at [61, 74] on div "0375449679 - 204 hồ nghinh" at bounding box center [67, 73] width 67 height 7
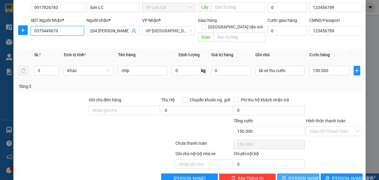
scroll to position [38, 0]
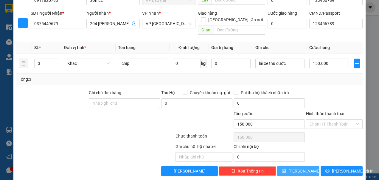
click at [286, 168] on icon "save" at bounding box center [284, 170] width 4 height 4
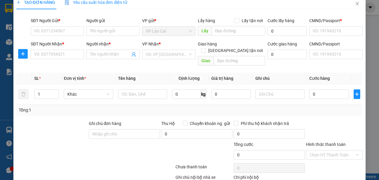
scroll to position [0, 0]
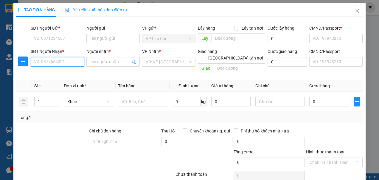
click at [62, 63] on input "SĐT Người Nhận *" at bounding box center [57, 62] width 53 height 10
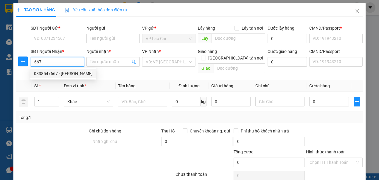
click at [45, 72] on div "0838547667 - C Hương" at bounding box center [63, 73] width 59 height 7
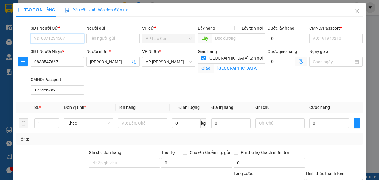
click at [57, 39] on input "SĐT Người Gửi *" at bounding box center [57, 39] width 53 height 10
click at [53, 48] on div "0917826783 - Sơn LC" at bounding box center [57, 50] width 46 height 7
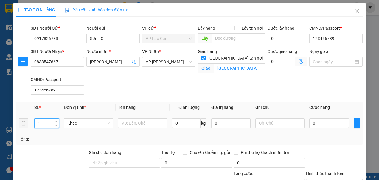
drag, startPoint x: 45, startPoint y: 122, endPoint x: 38, endPoint y: 124, distance: 7.4
click at [38, 124] on input "1" at bounding box center [47, 122] width 24 height 9
click at [155, 124] on input "text" at bounding box center [142, 123] width 49 height 10
click at [319, 123] on input "0" at bounding box center [329, 123] width 39 height 10
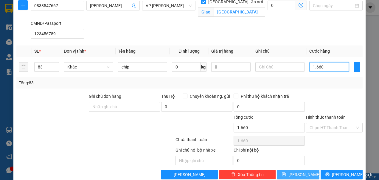
scroll to position [66, 0]
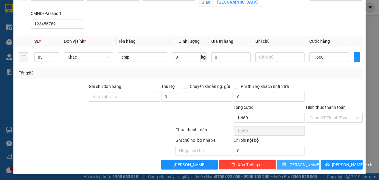
click at [297, 163] on span "[PERSON_NAME]" at bounding box center [305, 164] width 32 height 7
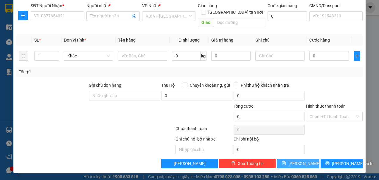
scroll to position [38, 0]
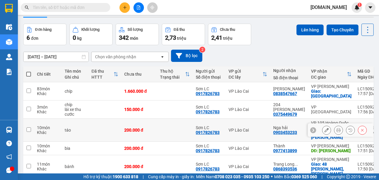
scroll to position [63, 0]
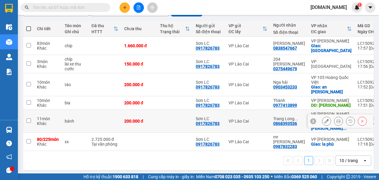
click at [30, 118] on input "checkbox" at bounding box center [29, 120] width 4 height 4
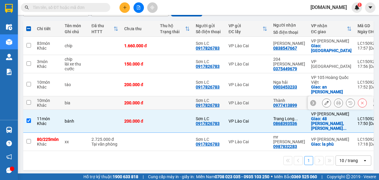
click at [30, 101] on input "checkbox" at bounding box center [29, 102] width 4 height 4
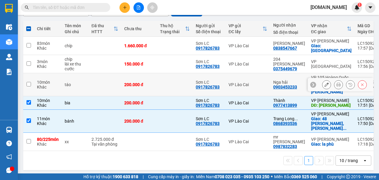
click at [28, 84] on input "checkbox" at bounding box center [29, 84] width 4 height 4
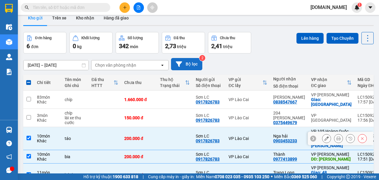
scroll to position [0, 0]
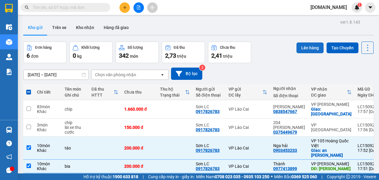
click at [304, 47] on button "Lên hàng" at bounding box center [310, 47] width 27 height 11
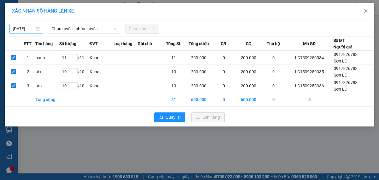
click at [31, 29] on body "Kết quả tìm kiếm ( 0 ) Bộ lọc No Data [DOMAIN_NAME] 1 Điều hành xe Kho hàng mới…" at bounding box center [189, 90] width 379 height 180
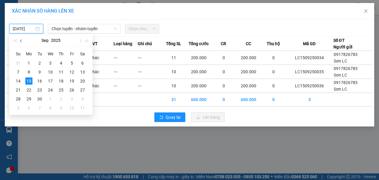
click at [21, 40] on span "button" at bounding box center [21, 40] width 3 height 3
click at [61, 90] on div "21" at bounding box center [61, 89] width 7 height 7
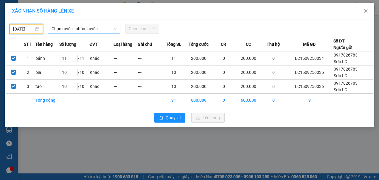
click at [96, 29] on span "Chọn tuyến - nhóm tuyến" at bounding box center [85, 28] width 66 height 9
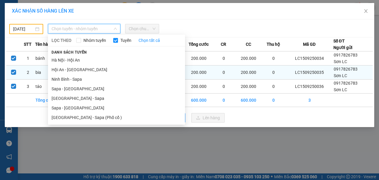
drag, startPoint x: 70, startPoint y: 110, endPoint x: 111, endPoint y: 75, distance: 54.0
click at [70, 109] on li "Sapa - [GEOGRAPHIC_DATA]" at bounding box center [116, 108] width 137 height 10
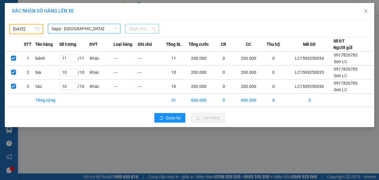
click at [143, 28] on span "Chọn chuyến" at bounding box center [142, 28] width 27 height 9
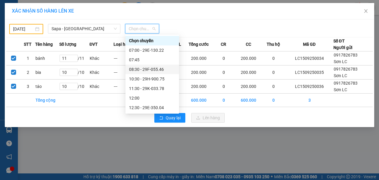
scroll to position [60, 0]
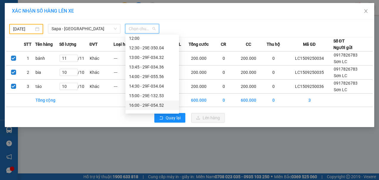
click at [152, 105] on div "16:00 - 29F-054.52" at bounding box center [152, 105] width 47 height 7
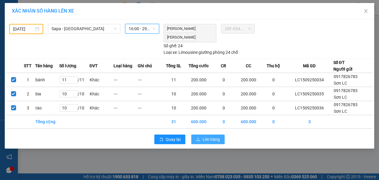
click at [212, 138] on span "Lên hàng" at bounding box center [211, 139] width 17 height 7
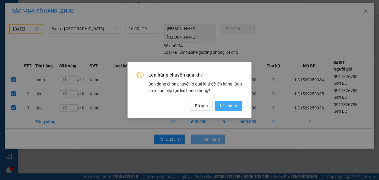
click at [223, 107] on span "Lên hàng" at bounding box center [228, 105] width 17 height 7
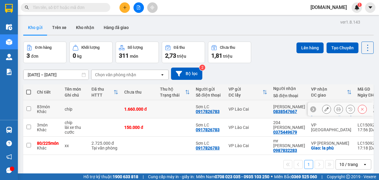
click at [30, 109] on input "checkbox" at bounding box center [29, 108] width 4 height 4
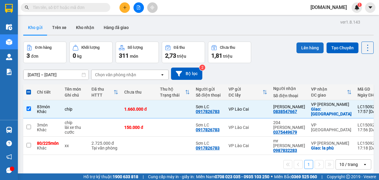
click at [301, 47] on button "Lên hàng" at bounding box center [310, 47] width 27 height 11
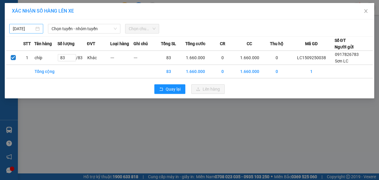
click at [26, 29] on body "Kết quả tìm kiếm ( 0 ) Bộ lọc No Data [DOMAIN_NAME] 1 Điều hành xe Kho hàng mới…" at bounding box center [189, 90] width 379 height 180
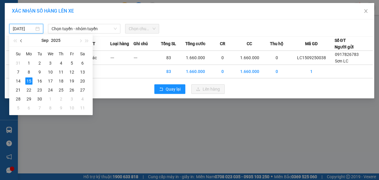
click at [22, 42] on span "button" at bounding box center [21, 40] width 3 height 3
drag, startPoint x: 61, startPoint y: 90, endPoint x: 66, endPoint y: 84, distance: 7.4
click at [61, 90] on div "21" at bounding box center [61, 89] width 7 height 7
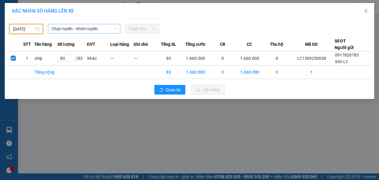
click at [93, 29] on span "Chọn tuyến - nhóm tuyến" at bounding box center [85, 28] width 66 height 9
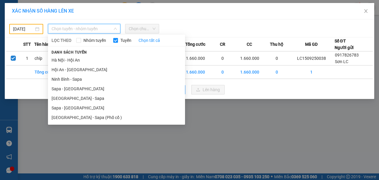
drag, startPoint x: 68, startPoint y: 107, endPoint x: 72, endPoint y: 98, distance: 10.1
click at [69, 106] on li "Sapa - [GEOGRAPHIC_DATA]" at bounding box center [116, 108] width 137 height 10
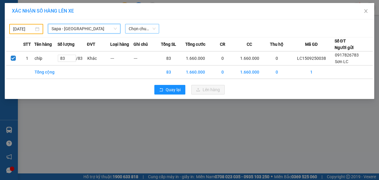
click at [149, 28] on span "Chọn chuyến" at bounding box center [142, 28] width 27 height 9
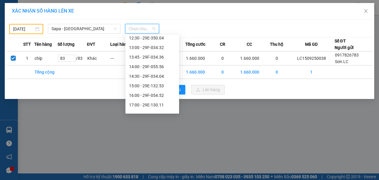
scroll to position [90, 0]
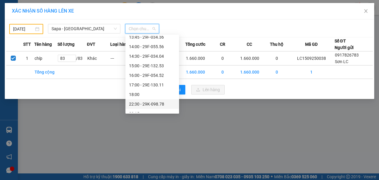
click at [154, 103] on div "22:30 - 29K-098.78" at bounding box center [152, 104] width 47 height 7
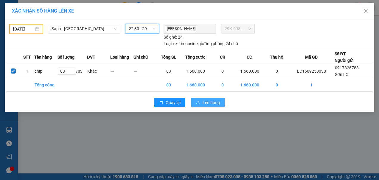
click at [209, 100] on span "Lên hàng" at bounding box center [211, 102] width 17 height 7
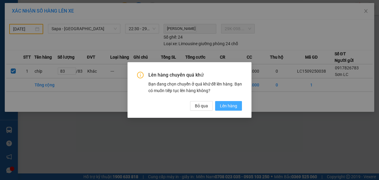
click at [225, 104] on span "Lên hàng" at bounding box center [228, 105] width 17 height 7
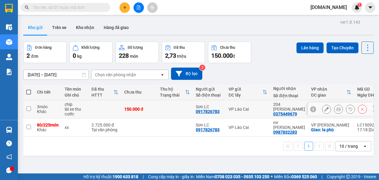
click at [30, 108] on input "checkbox" at bounding box center [29, 108] width 4 height 4
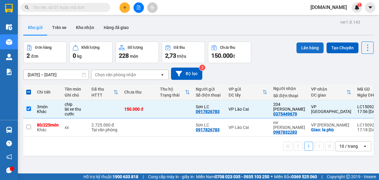
click at [305, 47] on button "Lên hàng" at bounding box center [310, 47] width 27 height 11
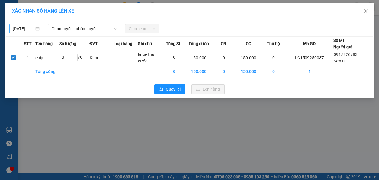
click at [32, 27] on body "Kết quả tìm kiếm ( 0 ) Bộ lọc No Data [DOMAIN_NAME] 1 Điều hành xe Kho hàng mới…" at bounding box center [189, 90] width 379 height 180
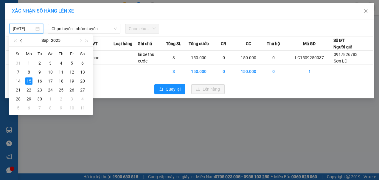
click at [23, 40] on button "button" at bounding box center [21, 40] width 7 height 12
click at [61, 90] on div "21" at bounding box center [61, 89] width 7 height 7
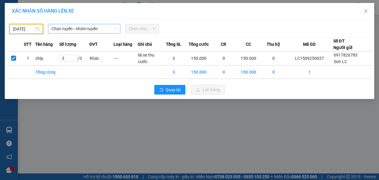
click at [101, 28] on span "Chọn tuyến - nhóm tuyến" at bounding box center [85, 28] width 66 height 9
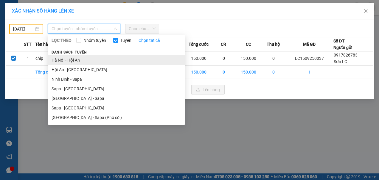
click at [73, 60] on li "Hà Nội - Hội An" at bounding box center [116, 60] width 137 height 10
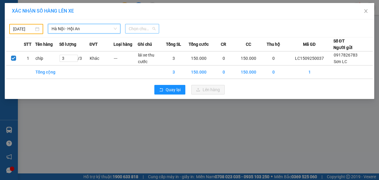
click at [151, 28] on span "Chọn chuyến" at bounding box center [142, 28] width 27 height 9
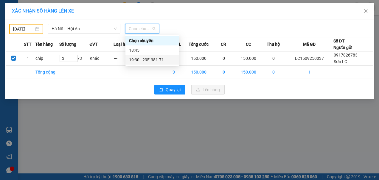
click at [145, 59] on div "19:30 - 29E-381.71" at bounding box center [152, 59] width 47 height 7
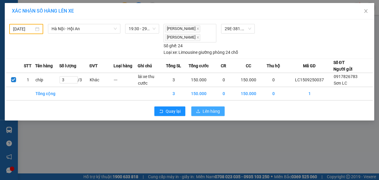
click at [205, 110] on span "Lên hàng" at bounding box center [211, 111] width 17 height 7
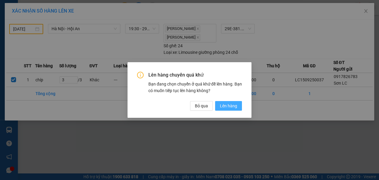
click at [225, 106] on span "Lên hàng" at bounding box center [228, 105] width 17 height 7
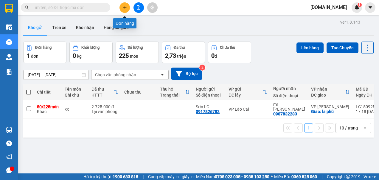
click at [127, 8] on button at bounding box center [125, 7] width 10 height 10
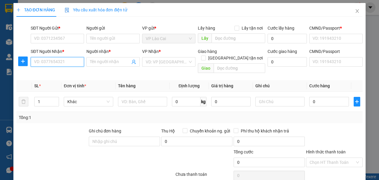
click at [60, 61] on input "SĐT Người Nhận *" at bounding box center [57, 62] width 53 height 10
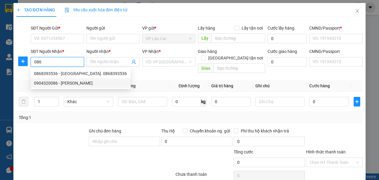
click at [55, 83] on div "0904320086 - Bảo Anh" at bounding box center [80, 83] width 93 height 7
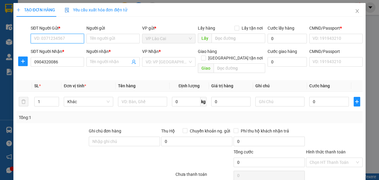
click at [65, 37] on input "SĐT Người Gửi *" at bounding box center [57, 39] width 53 height 10
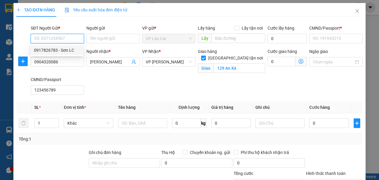
click at [56, 54] on div "0917826783 - Sơn LC" at bounding box center [56, 50] width 53 height 10
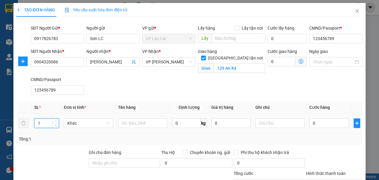
drag, startPoint x: 43, startPoint y: 124, endPoint x: 34, endPoint y: 122, distance: 9.2
click at [36, 123] on input "1" at bounding box center [47, 122] width 24 height 9
click at [314, 124] on input "0" at bounding box center [329, 123] width 39 height 10
click at [148, 120] on input "text" at bounding box center [142, 123] width 49 height 10
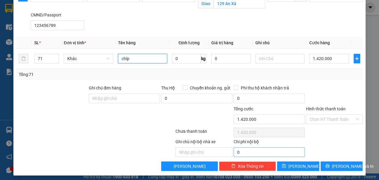
scroll to position [66, 0]
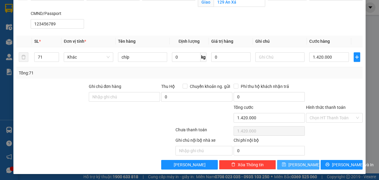
click at [295, 163] on span "[PERSON_NAME]" at bounding box center [305, 164] width 32 height 7
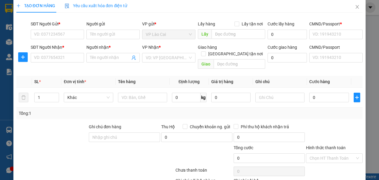
scroll to position [0, 0]
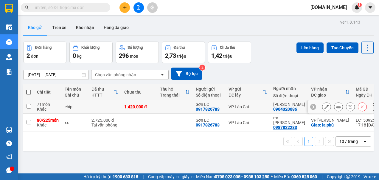
click at [30, 107] on input "checkbox" at bounding box center [29, 106] width 4 height 4
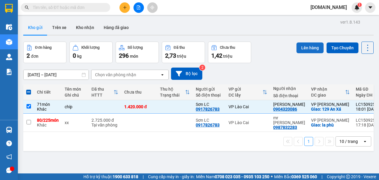
click at [311, 50] on button "Lên hàng" at bounding box center [310, 47] width 27 height 11
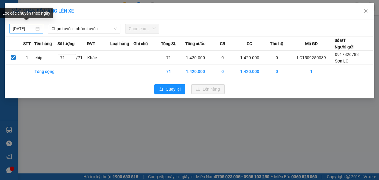
click at [33, 29] on body "Kết quả tìm kiếm ( 0 ) Bộ lọc No Data [DOMAIN_NAME] 1 Điều hành xe Kho hàng mới…" at bounding box center [189, 90] width 379 height 180
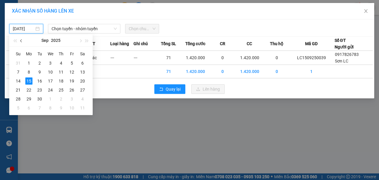
click at [22, 42] on span "button" at bounding box center [21, 40] width 3 height 3
click at [74, 91] on div "22" at bounding box center [71, 89] width 7 height 7
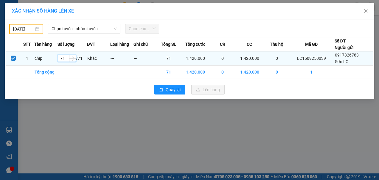
drag, startPoint x: 68, startPoint y: 57, endPoint x: 60, endPoint y: 59, distance: 8.3
click at [60, 59] on input "71" at bounding box center [67, 58] width 18 height 7
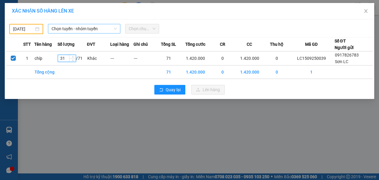
click at [95, 29] on span "Chọn tuyến - nhóm tuyến" at bounding box center [85, 28] width 66 height 9
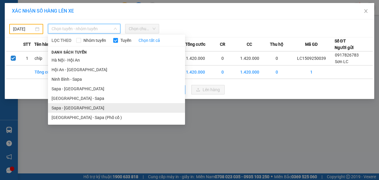
click at [72, 106] on li "Sapa - [GEOGRAPHIC_DATA]" at bounding box center [116, 108] width 137 height 10
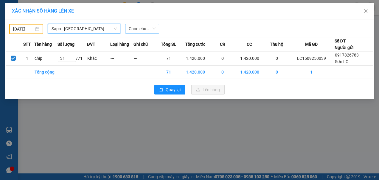
click at [140, 28] on span "Chọn chuyến" at bounding box center [142, 28] width 27 height 9
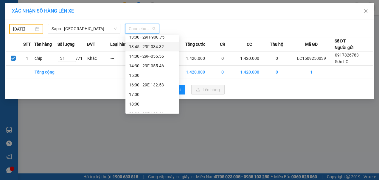
scroll to position [90, 0]
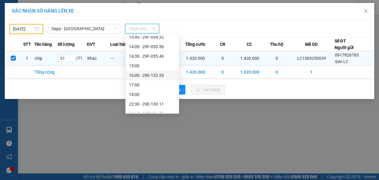
click at [149, 76] on div "16:00 - 29E-132.53" at bounding box center [152, 75] width 47 height 7
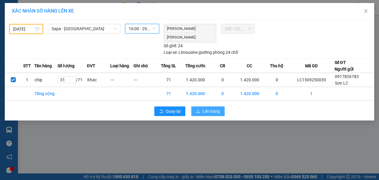
click at [211, 110] on span "Lên hàng" at bounding box center [211, 111] width 17 height 7
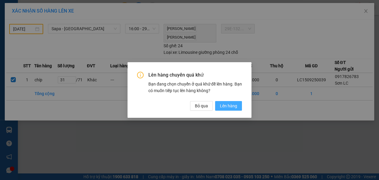
click at [228, 105] on span "Lên hàng" at bounding box center [228, 105] width 17 height 7
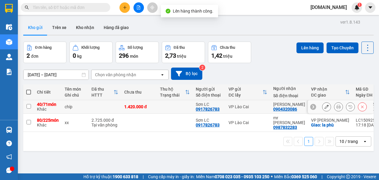
click at [29, 108] on input "checkbox" at bounding box center [29, 106] width 4 height 4
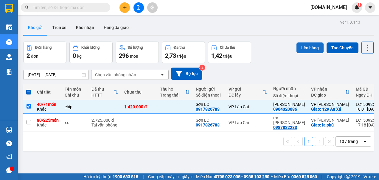
click at [306, 46] on button "Lên hàng" at bounding box center [310, 47] width 27 height 11
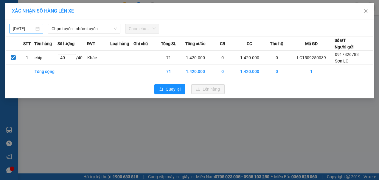
click at [28, 30] on body "Kết quả tìm kiếm ( 0 ) Bộ lọc No Data [DOMAIN_NAME] 1 Điều hành xe Kho hàng mới…" at bounding box center [189, 90] width 379 height 180
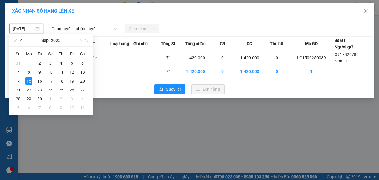
click at [21, 41] on span "button" at bounding box center [21, 40] width 3 height 3
click at [71, 91] on div "22" at bounding box center [71, 89] width 7 height 7
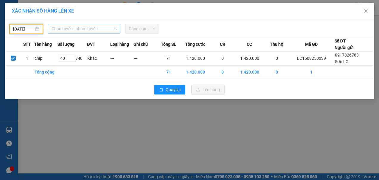
drag, startPoint x: 106, startPoint y: 28, endPoint x: 98, endPoint y: 44, distance: 18.0
click at [106, 29] on span "Chọn tuyến - nhóm tuyến" at bounding box center [85, 28] width 66 height 9
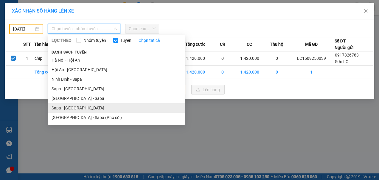
drag, startPoint x: 78, startPoint y: 108, endPoint x: 84, endPoint y: 95, distance: 14.8
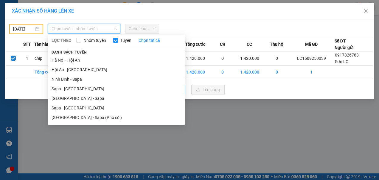
click at [79, 109] on li "Sapa - [GEOGRAPHIC_DATA]" at bounding box center [116, 108] width 137 height 10
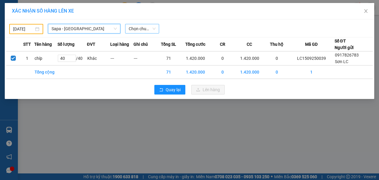
click at [153, 30] on span "Chọn chuyến" at bounding box center [142, 28] width 27 height 9
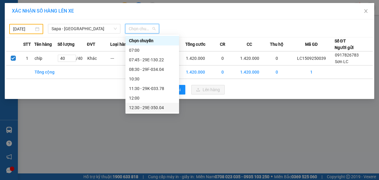
scroll to position [115, 0]
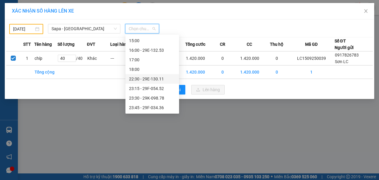
click at [142, 80] on div "22:30 - 29E-130.11" at bounding box center [152, 78] width 47 height 7
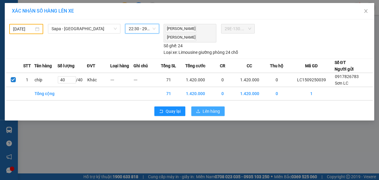
click at [211, 109] on span "Lên hàng" at bounding box center [211, 111] width 17 height 7
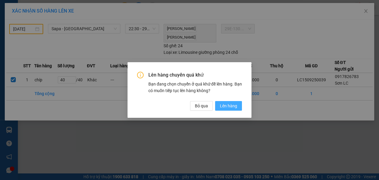
click at [230, 105] on span "Lên hàng" at bounding box center [228, 105] width 17 height 7
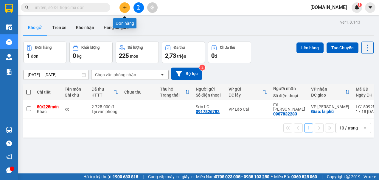
click at [127, 7] on icon "plus" at bounding box center [125, 7] width 4 height 4
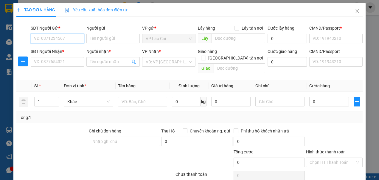
click at [66, 38] on input "SĐT Người Gửi *" at bounding box center [57, 39] width 53 height 10
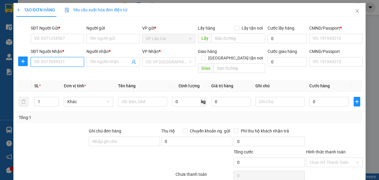
click at [59, 62] on input "SĐT Người Nhận *" at bounding box center [57, 62] width 53 height 10
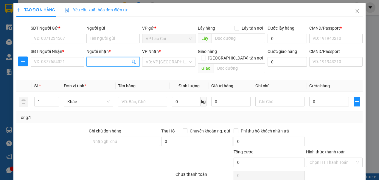
click at [96, 60] on input "Người nhận *" at bounding box center [110, 61] width 40 height 7
click at [102, 74] on div "Nga hải - 0903453233" at bounding box center [112, 73] width 46 height 7
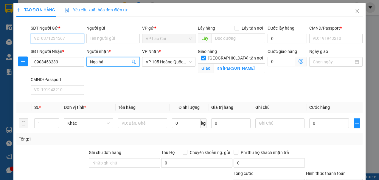
click at [72, 37] on input "SĐT Người Gửi *" at bounding box center [57, 39] width 53 height 10
click at [68, 49] on div "0917826783 - Sơn LC" at bounding box center [57, 50] width 46 height 7
click at [188, 63] on span "VP 105 Hoàng Quốc Việt" at bounding box center [169, 61] width 46 height 9
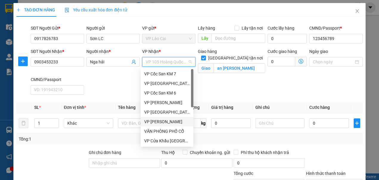
click at [164, 120] on div "VP [PERSON_NAME]" at bounding box center [167, 121] width 46 height 7
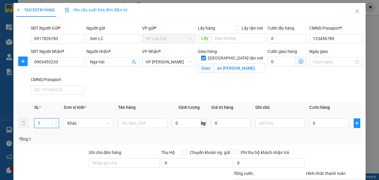
drag, startPoint x: 41, startPoint y: 122, endPoint x: 33, endPoint y: 124, distance: 8.0
click at [34, 124] on td "1" at bounding box center [47, 123] width 30 height 20
click at [149, 124] on input "text" at bounding box center [142, 123] width 49 height 10
click at [328, 123] on input "0" at bounding box center [329, 123] width 39 height 10
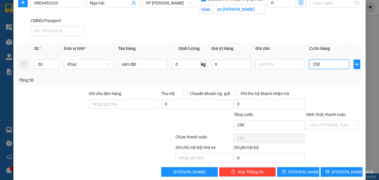
scroll to position [66, 0]
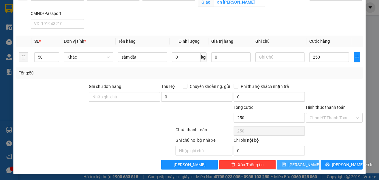
click at [286, 163] on icon "save" at bounding box center [284, 164] width 4 height 4
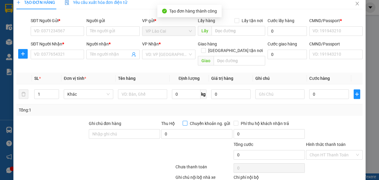
scroll to position [0, 0]
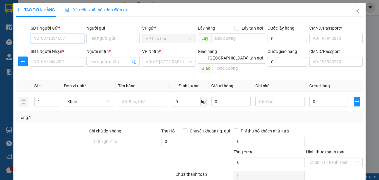
click at [72, 37] on input "SĐT Người Gửi *" at bounding box center [57, 39] width 53 height 10
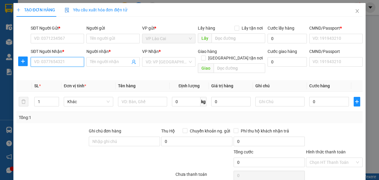
click at [73, 61] on input "SĐT Người Nhận *" at bounding box center [57, 62] width 53 height 10
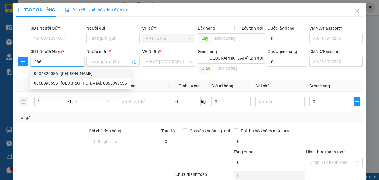
click at [63, 72] on div "0904320086 - Bảo Anh" at bounding box center [80, 73] width 93 height 7
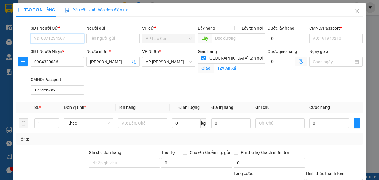
click at [66, 40] on input "SĐT Người Gửi *" at bounding box center [57, 39] width 53 height 10
click at [62, 47] on div "0917826783 - Sơn LC" at bounding box center [56, 50] width 53 height 10
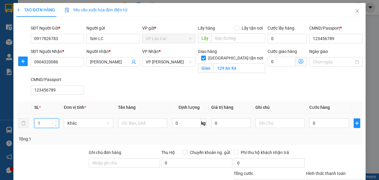
drag, startPoint x: 44, startPoint y: 121, endPoint x: 36, endPoint y: 123, distance: 7.5
click at [37, 123] on input "1" at bounding box center [47, 122] width 24 height 9
click at [129, 123] on input "text" at bounding box center [142, 123] width 49 height 10
click at [315, 126] on input "0" at bounding box center [329, 123] width 39 height 10
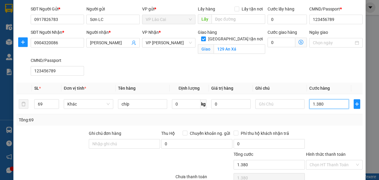
scroll to position [60, 0]
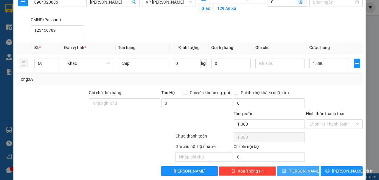
click at [299, 168] on span "[PERSON_NAME]" at bounding box center [305, 170] width 32 height 7
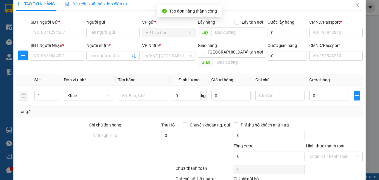
scroll to position [0, 0]
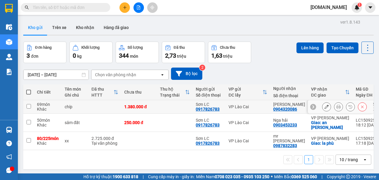
click at [29, 105] on input "checkbox" at bounding box center [29, 106] width 4 height 4
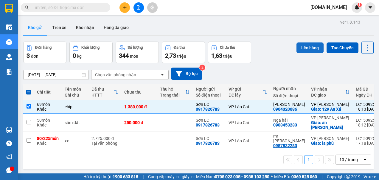
click at [299, 47] on button "Lên hàng" at bounding box center [310, 47] width 27 height 11
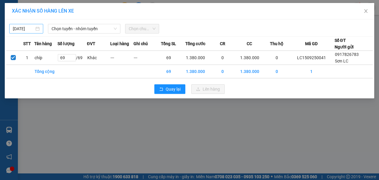
click at [28, 27] on input "[DATE]" at bounding box center [23, 28] width 21 height 7
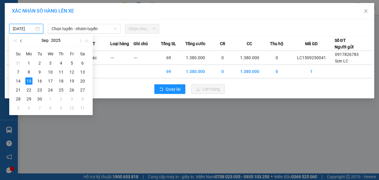
click at [21, 42] on span "button" at bounding box center [21, 40] width 3 height 3
click at [82, 90] on div "23" at bounding box center [82, 89] width 7 height 7
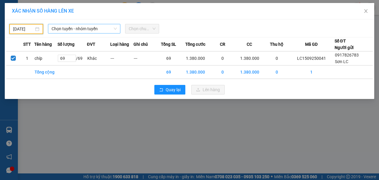
click at [90, 29] on span "Chọn tuyến - nhóm tuyến" at bounding box center [85, 28] width 66 height 9
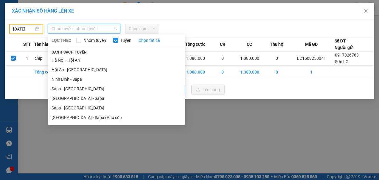
click at [64, 108] on li "Sapa - [GEOGRAPHIC_DATA]" at bounding box center [116, 108] width 137 height 10
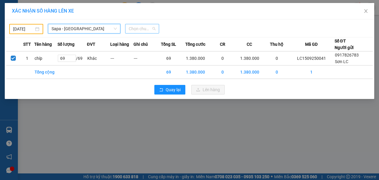
click at [149, 29] on span "Chọn chuyến" at bounding box center [142, 28] width 27 height 9
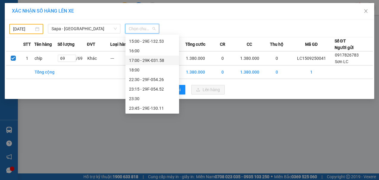
scroll to position [115, 0]
click at [147, 88] on div "23:15 - 29F-054.52" at bounding box center [152, 88] width 47 height 7
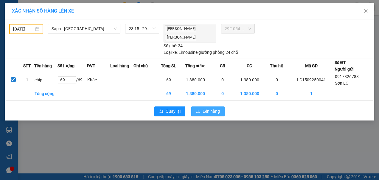
click at [203, 109] on span "Lên hàng" at bounding box center [211, 111] width 17 height 7
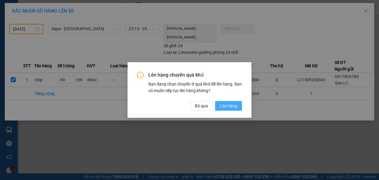
click at [224, 106] on span "Lên hàng" at bounding box center [228, 105] width 17 height 7
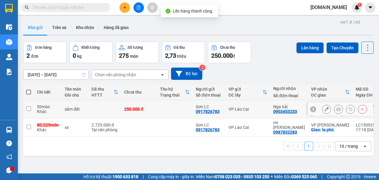
click at [29, 108] on input "checkbox" at bounding box center [29, 108] width 4 height 4
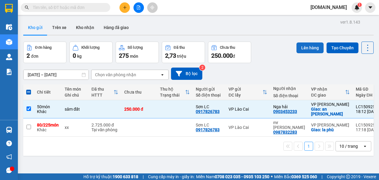
click at [297, 48] on button "Lên hàng" at bounding box center [310, 47] width 27 height 11
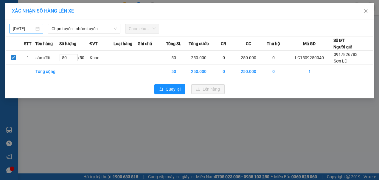
click at [32, 28] on body "Kết quả tìm kiếm ( 0 ) Bộ lọc No Data [DOMAIN_NAME] 1 Điều hành xe Kho hàng mới…" at bounding box center [189, 90] width 379 height 180
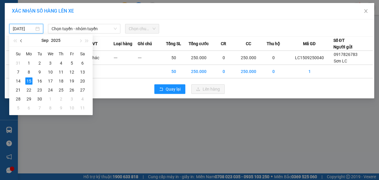
click at [22, 41] on span "button" at bounding box center [21, 40] width 3 height 3
drag, startPoint x: 82, startPoint y: 91, endPoint x: 82, endPoint y: 86, distance: 4.8
click at [82, 91] on div "23" at bounding box center [82, 89] width 7 height 7
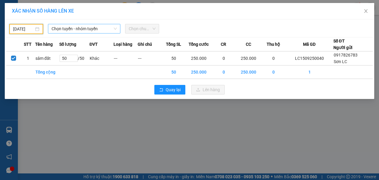
click at [96, 31] on span "Chọn tuyến - nhóm tuyến" at bounding box center [85, 28] width 66 height 9
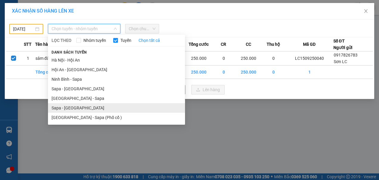
click at [83, 109] on li "Sapa - [GEOGRAPHIC_DATA]" at bounding box center [116, 108] width 137 height 10
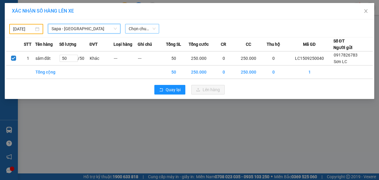
click at [152, 29] on span "Chọn chuyến" at bounding box center [142, 28] width 27 height 9
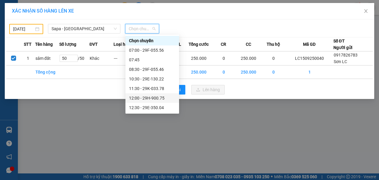
scroll to position [115, 0]
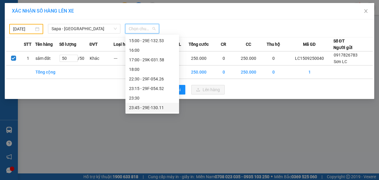
drag, startPoint x: 149, startPoint y: 106, endPoint x: 153, endPoint y: 103, distance: 5.1
click at [150, 106] on div "23:45 - 29E-130.11" at bounding box center [152, 107] width 47 height 7
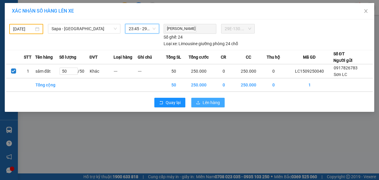
click at [202, 100] on button "Lên hàng" at bounding box center [208, 103] width 33 height 10
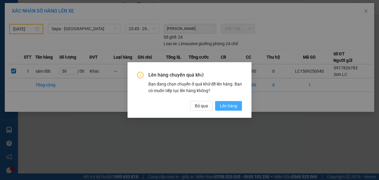
click at [223, 106] on span "Lên hàng" at bounding box center [228, 105] width 17 height 7
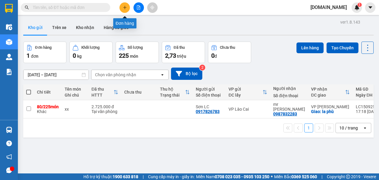
click at [124, 7] on icon "plus" at bounding box center [125, 7] width 4 height 4
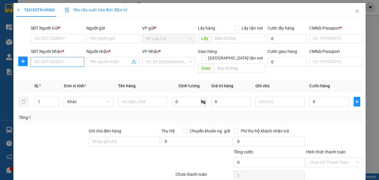
click at [55, 61] on input "SĐT Người Nhận *" at bounding box center [57, 62] width 53 height 10
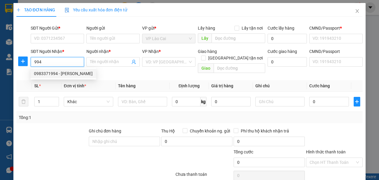
click at [56, 71] on div "0983371994 - Huyền zenda" at bounding box center [63, 73] width 59 height 7
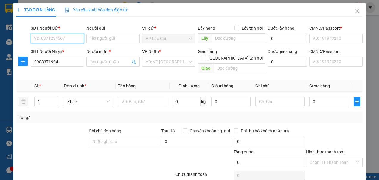
click at [53, 38] on input "SĐT Người Gửi *" at bounding box center [57, 39] width 53 height 10
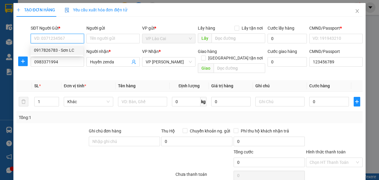
click at [53, 51] on div "0917826783 - Sơn LC" at bounding box center [57, 50] width 46 height 7
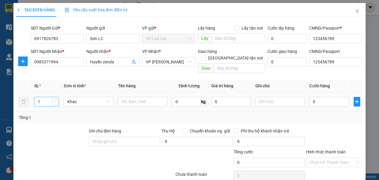
click at [44, 97] on input "1" at bounding box center [47, 101] width 24 height 9
click at [140, 97] on input "text" at bounding box center [142, 102] width 49 height 10
click at [318, 97] on input "0" at bounding box center [329, 102] width 39 height 10
click at [319, 97] on input "0" at bounding box center [329, 102] width 39 height 10
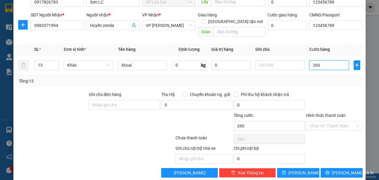
scroll to position [38, 0]
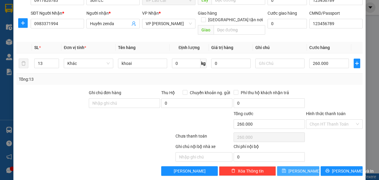
click at [298, 167] on span "[PERSON_NAME]" at bounding box center [305, 170] width 32 height 7
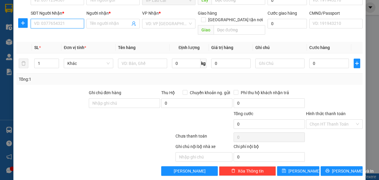
click at [59, 23] on input "SĐT Người Nhận *" at bounding box center [57, 24] width 53 height 10
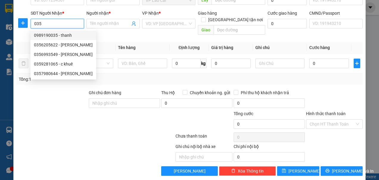
click at [68, 36] on div "0989190035 - thanh" at bounding box center [63, 35] width 59 height 7
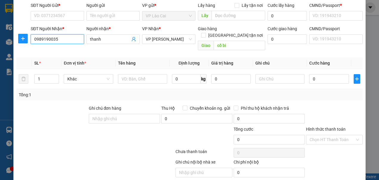
scroll to position [0, 0]
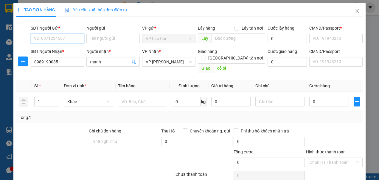
click at [62, 37] on input "SĐT Người Gửi *" at bounding box center [57, 39] width 53 height 10
click at [57, 50] on div "0917826783 - Sơn LC" at bounding box center [57, 50] width 46 height 7
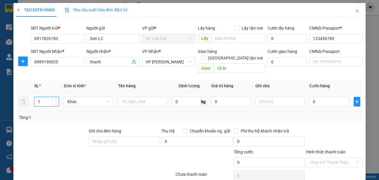
drag, startPoint x: 44, startPoint y: 95, endPoint x: 38, endPoint y: 98, distance: 7.3
click at [38, 98] on input "1" at bounding box center [47, 101] width 24 height 9
click at [134, 97] on input "text" at bounding box center [142, 102] width 49 height 10
click at [323, 97] on input "0" at bounding box center [329, 102] width 39 height 10
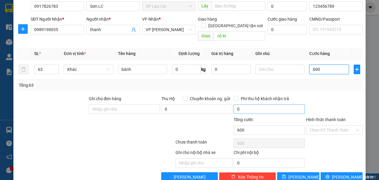
scroll to position [38, 0]
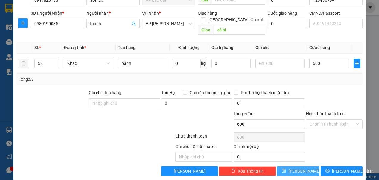
click at [288, 166] on button "[PERSON_NAME]" at bounding box center [298, 171] width 42 height 10
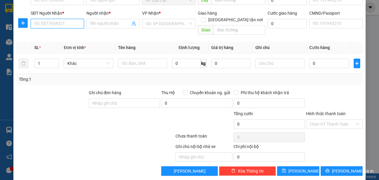
click at [69, 24] on input "SĐT Người Nhận *" at bounding box center [57, 24] width 53 height 10
drag, startPoint x: 71, startPoint y: 37, endPoint x: 72, endPoint y: 33, distance: 4.3
click at [72, 37] on div "0982866861 - [PERSON_NAME]" at bounding box center [63, 35] width 59 height 7
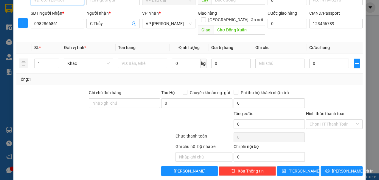
click at [71, 1] on input "SĐT Người Gửi *" at bounding box center [57, 1] width 53 height 10
click at [63, 11] on div "0917826783 - Sơn LC" at bounding box center [57, 12] width 46 height 7
drag, startPoint x: 42, startPoint y: 57, endPoint x: 37, endPoint y: 59, distance: 5.8
click at [37, 59] on input "1" at bounding box center [47, 63] width 24 height 9
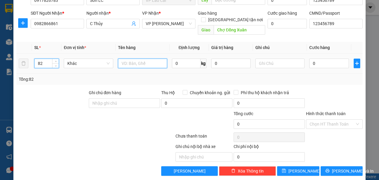
click at [140, 58] on input "text" at bounding box center [142, 63] width 49 height 10
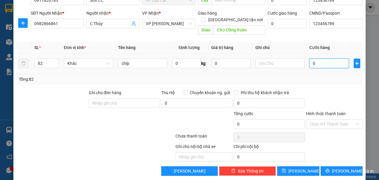
click at [316, 58] on input "0" at bounding box center [329, 63] width 39 height 10
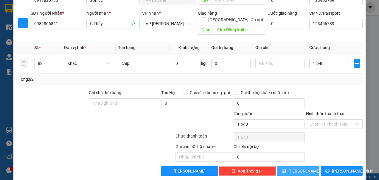
click at [302, 166] on button "[PERSON_NAME]" at bounding box center [298, 171] width 42 height 10
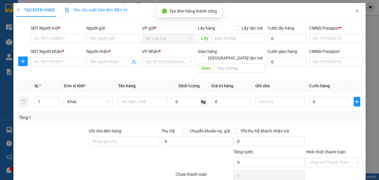
scroll to position [38, 0]
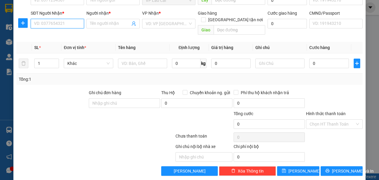
click at [71, 21] on input "SĐT Người Nhận *" at bounding box center [57, 24] width 53 height 10
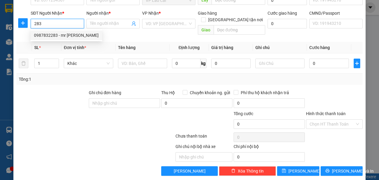
click at [58, 34] on div "0987832283 - mr [PERSON_NAME]" at bounding box center [66, 35] width 65 height 7
type input "0987832283"
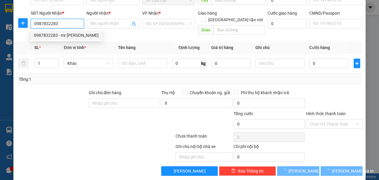
type input "mr [PERSON_NAME]"
checkbox input "true"
type input "la phù"
type input "123456789"
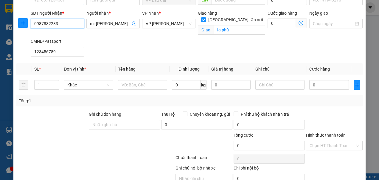
type input "0987832283"
click at [66, 1] on input "SĐT Người Gửi *" at bounding box center [57, 1] width 53 height 10
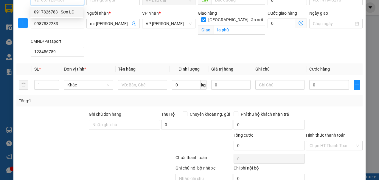
click at [60, 10] on div "0917826783 - Sơn LC" at bounding box center [57, 12] width 46 height 7
type input "0917826783"
type input "Sơn LC"
type input "123456789"
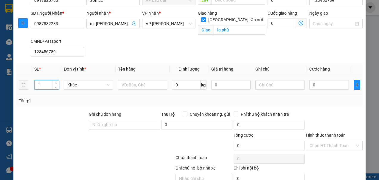
drag, startPoint x: 42, startPoint y: 85, endPoint x: 31, endPoint y: 84, distance: 10.5
click at [32, 84] on td "1" at bounding box center [47, 85] width 30 height 20
type input "69"
click at [320, 86] on input "0" at bounding box center [329, 85] width 39 height 10
type input "6"
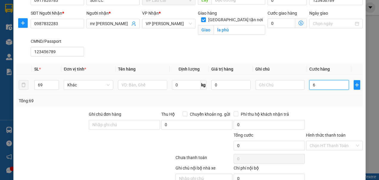
type input "6"
type input "69"
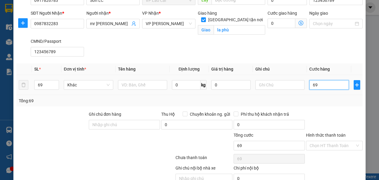
type input "690"
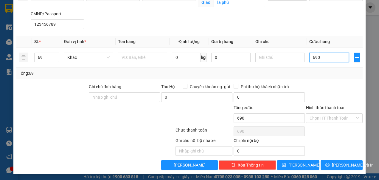
scroll to position [66, 0]
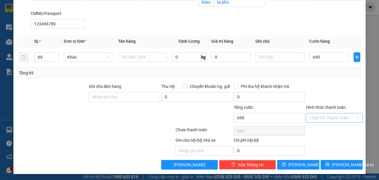
click at [318, 116] on input "Hình thức thanh toán" at bounding box center [332, 117] width 45 height 9
type input "690.000"
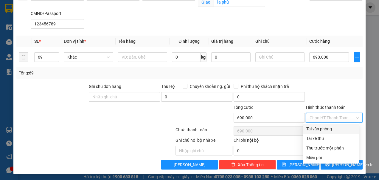
click at [319, 126] on div "Tại văn phòng" at bounding box center [331, 128] width 49 height 7
type input "0"
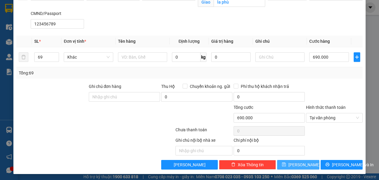
click at [303, 162] on button "[PERSON_NAME]" at bounding box center [298, 165] width 42 height 10
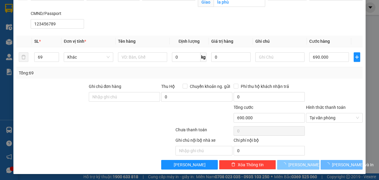
checkbox input "false"
type input "1"
type input "0"
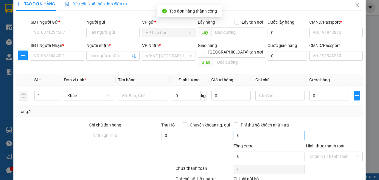
scroll to position [0, 0]
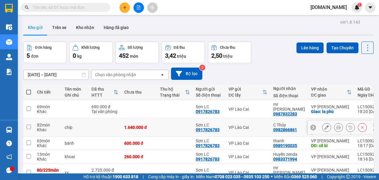
scroll to position [30, 0]
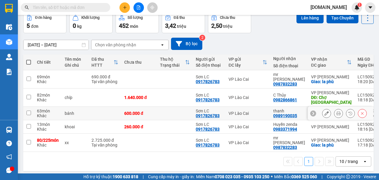
click at [29, 110] on input "checkbox" at bounding box center [29, 112] width 4 height 4
checkbox input "true"
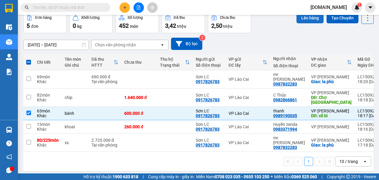
click at [301, 17] on button "Lên hàng" at bounding box center [310, 18] width 27 height 11
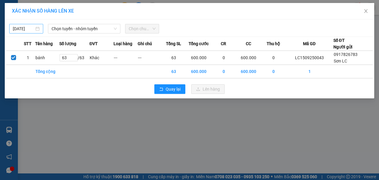
click at [32, 27] on body "Kết quả tìm kiếm ( 0 ) Bộ lọc No Data [DOMAIN_NAME] 1 Điều hành xe Kho hàng mới…" at bounding box center [189, 90] width 379 height 180
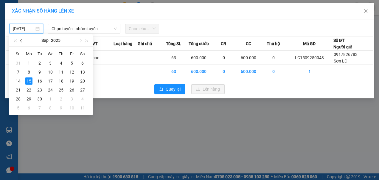
click at [22, 41] on span "button" at bounding box center [21, 40] width 3 height 3
click at [18, 99] on div "24" at bounding box center [18, 98] width 7 height 7
type input "[DATE]"
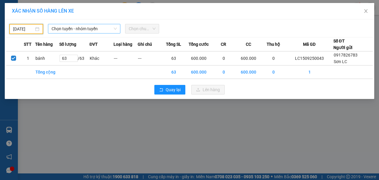
click at [79, 28] on span "Chọn tuyến - nhóm tuyến" at bounding box center [85, 28] width 66 height 9
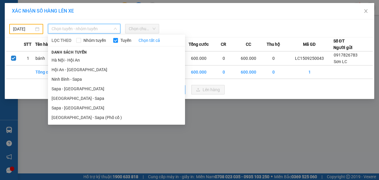
click at [67, 106] on li "Sapa - [GEOGRAPHIC_DATA]" at bounding box center [116, 108] width 137 height 10
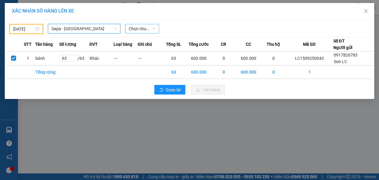
click at [147, 28] on span "Chọn chuyến" at bounding box center [142, 28] width 27 height 9
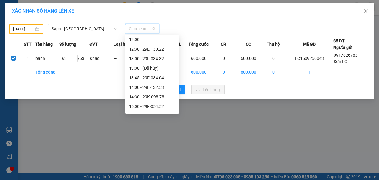
scroll to position [60, 0]
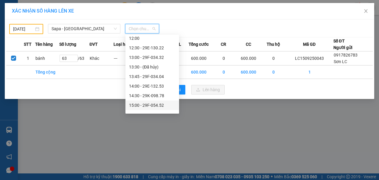
click at [152, 105] on div "15:00 - 29F-054.52" at bounding box center [152, 105] width 47 height 7
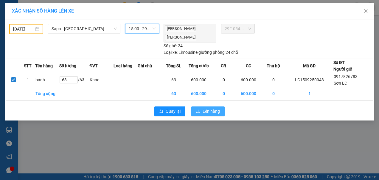
click at [206, 109] on span "Lên hàng" at bounding box center [211, 111] width 17 height 7
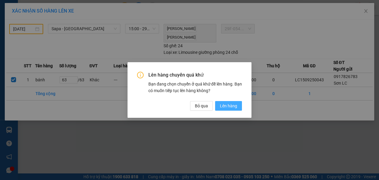
click at [230, 106] on span "Lên hàng" at bounding box center [228, 105] width 17 height 7
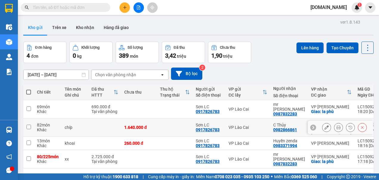
click at [27, 124] on input "checkbox" at bounding box center [29, 126] width 4 height 4
checkbox input "true"
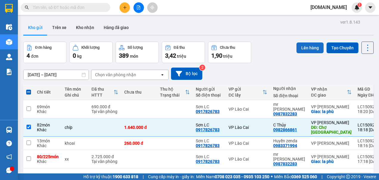
click at [300, 47] on button "Lên hàng" at bounding box center [310, 47] width 27 height 11
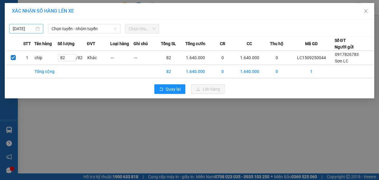
click at [23, 28] on body "Kết quả tìm kiếm ( 0 ) Bộ lọc No Data [DOMAIN_NAME] 1 Điều hành xe Kho hàng mới…" at bounding box center [189, 90] width 379 height 180
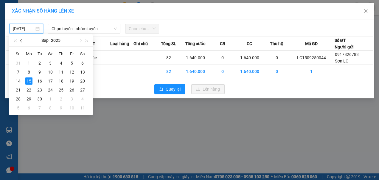
click at [22, 41] on span "button" at bounding box center [21, 40] width 3 height 3
click at [21, 99] on div "24" at bounding box center [18, 98] width 7 height 7
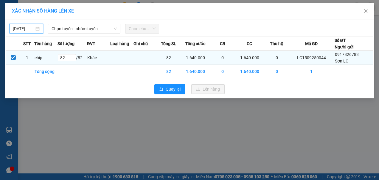
type input "[DATE]"
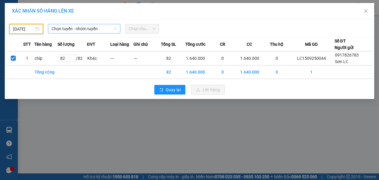
click at [107, 31] on span "Chọn tuyến - nhóm tuyến" at bounding box center [85, 28] width 66 height 9
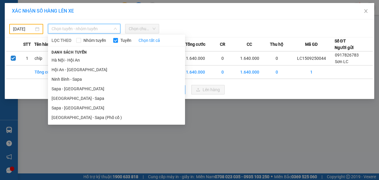
click at [70, 109] on li "Sapa - [GEOGRAPHIC_DATA]" at bounding box center [116, 108] width 137 height 10
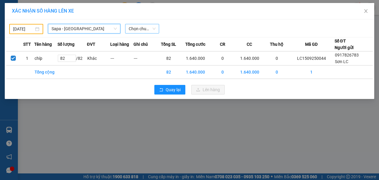
click at [148, 31] on span "Chọn chuyến" at bounding box center [142, 28] width 27 height 9
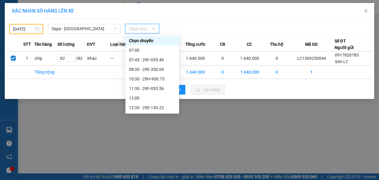
scroll to position [119, 0]
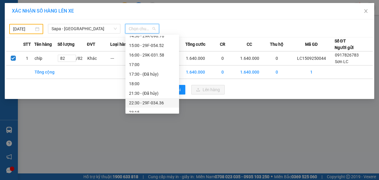
click at [152, 104] on div "22:30 - 29F-034.36" at bounding box center [152, 102] width 47 height 7
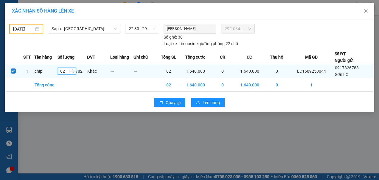
drag, startPoint x: 65, startPoint y: 70, endPoint x: 58, endPoint y: 71, distance: 7.6
click at [58, 71] on tr "1 chíp 82 / 82 Khác --- --- 82 1.640.000 0 1.640.000 0 LC1509250044 0917826783 …" at bounding box center [189, 71] width 367 height 14
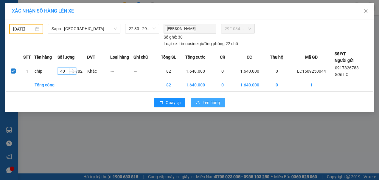
type input "40"
click at [209, 102] on span "Lên hàng" at bounding box center [211, 102] width 17 height 7
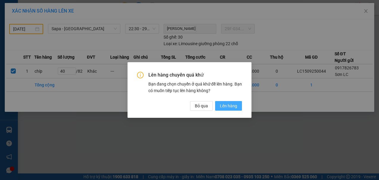
click at [226, 104] on span "Lên hàng" at bounding box center [228, 105] width 17 height 7
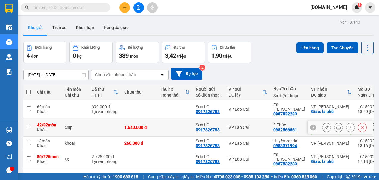
click at [29, 124] on input "checkbox" at bounding box center [29, 126] width 4 height 4
checkbox input "true"
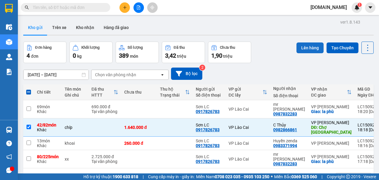
click at [301, 47] on button "Lên hàng" at bounding box center [310, 47] width 27 height 11
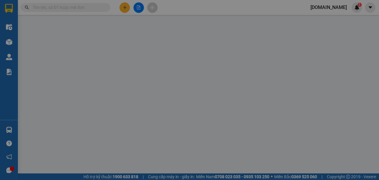
type input "42"
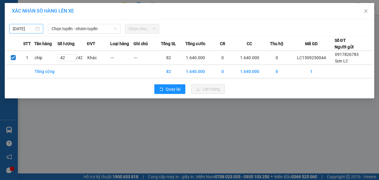
click at [26, 28] on body "Kết quả tìm kiếm ( 0 ) Bộ lọc No Data [DOMAIN_NAME] 1 Điều hành xe Kho hàng mới…" at bounding box center [189, 90] width 379 height 180
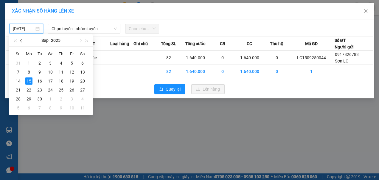
click at [21, 41] on span "button" at bounding box center [21, 40] width 3 height 3
click at [20, 97] on div "24" at bounding box center [18, 98] width 7 height 7
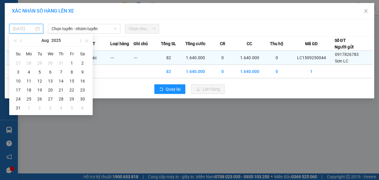
type input "[DATE]"
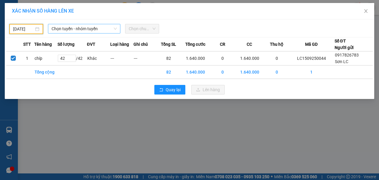
click at [99, 29] on span "Chọn tuyến - nhóm tuyến" at bounding box center [85, 28] width 66 height 9
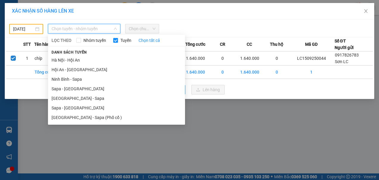
click at [69, 108] on li "Sapa - [GEOGRAPHIC_DATA]" at bounding box center [116, 108] width 137 height 10
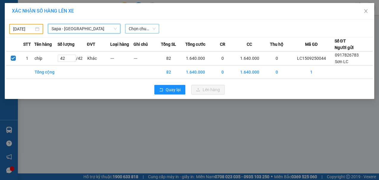
click at [154, 30] on span "Chọn chuyến" at bounding box center [142, 28] width 27 height 9
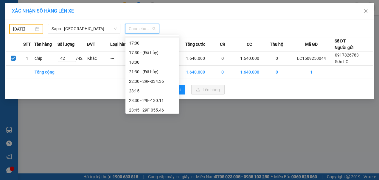
scroll to position [143, 0]
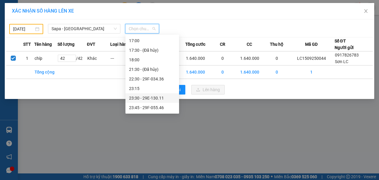
click at [153, 97] on div "23:30 - 29E-130.11" at bounding box center [152, 98] width 47 height 7
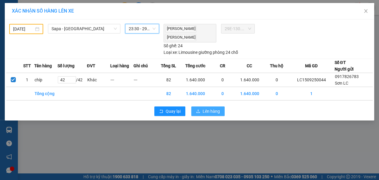
click at [202, 110] on button "Lên hàng" at bounding box center [208, 111] width 33 height 10
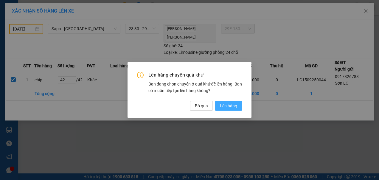
click at [227, 107] on span "Lên hàng" at bounding box center [228, 105] width 17 height 7
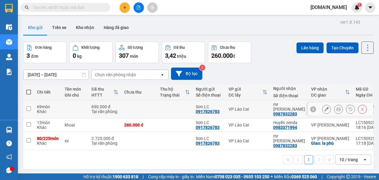
click at [29, 106] on input "checkbox" at bounding box center [29, 108] width 4 height 4
checkbox input "true"
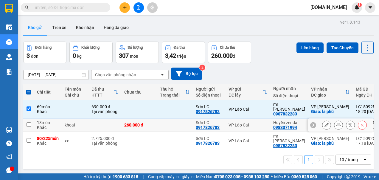
click at [29, 122] on input "checkbox" at bounding box center [29, 124] width 4 height 4
checkbox input "true"
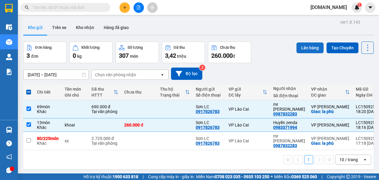
click at [302, 48] on button "Lên hàng" at bounding box center [310, 47] width 27 height 11
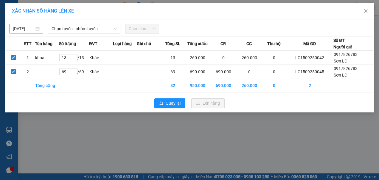
click at [31, 29] on input "[DATE]" at bounding box center [23, 28] width 21 height 7
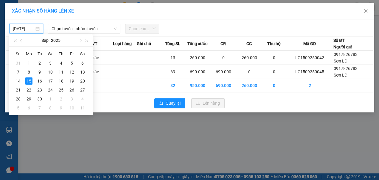
click at [25, 41] on div "[DATE]" at bounding box center [51, 40] width 84 height 12
click at [24, 43] on button "button" at bounding box center [21, 40] width 7 height 12
click at [19, 97] on div "24" at bounding box center [18, 98] width 7 height 7
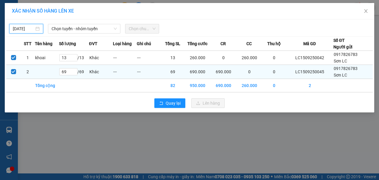
type input "[DATE]"
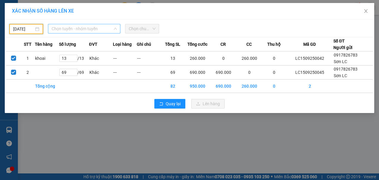
drag, startPoint x: 83, startPoint y: 30, endPoint x: 78, endPoint y: 53, distance: 23.6
click at [84, 30] on span "Chọn tuyến - nhóm tuyến" at bounding box center [85, 28] width 66 height 9
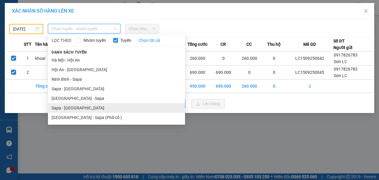
click at [63, 106] on li "Sapa - [GEOGRAPHIC_DATA]" at bounding box center [116, 108] width 137 height 10
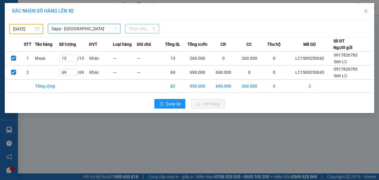
click at [152, 28] on span "Chọn chuyến" at bounding box center [142, 28] width 27 height 9
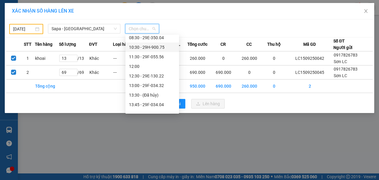
scroll to position [60, 0]
click at [149, 87] on div "14:00 - 29E-132.53" at bounding box center [152, 86] width 47 height 7
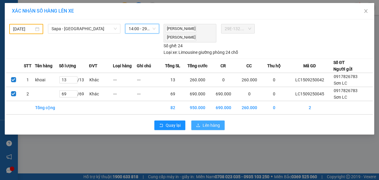
click at [204, 124] on span "Lên hàng" at bounding box center [211, 125] width 17 height 7
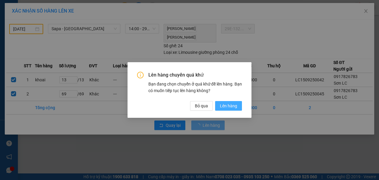
click at [237, 107] on span "Lên hàng" at bounding box center [228, 105] width 17 height 7
